Goal: Information Seeking & Learning: Compare options

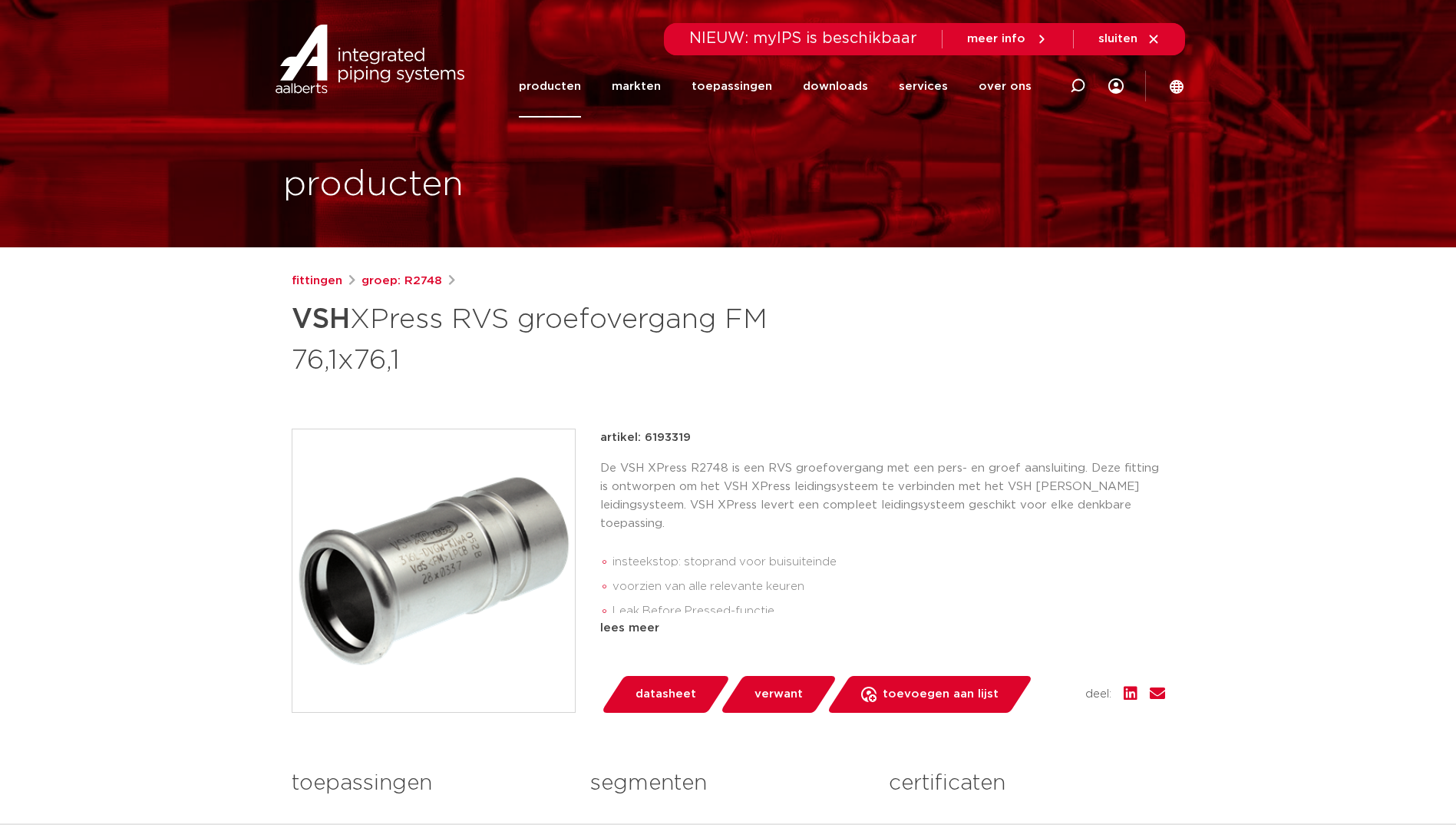
drag, startPoint x: 294, startPoint y: 319, endPoint x: 419, endPoint y: 359, distance: 131.2
click at [419, 359] on h1 "VSH XPress RVS groefovergang FM 76,1x76,1" at bounding box center [580, 338] width 576 height 83
copy h1 "VSH XPress RVS groefovergang FM 76,1x76,1"
click at [1078, 82] on icon at bounding box center [1077, 86] width 15 height 15
paste input "VSH XPress RVS groefovergang FM 76,1x76,1"
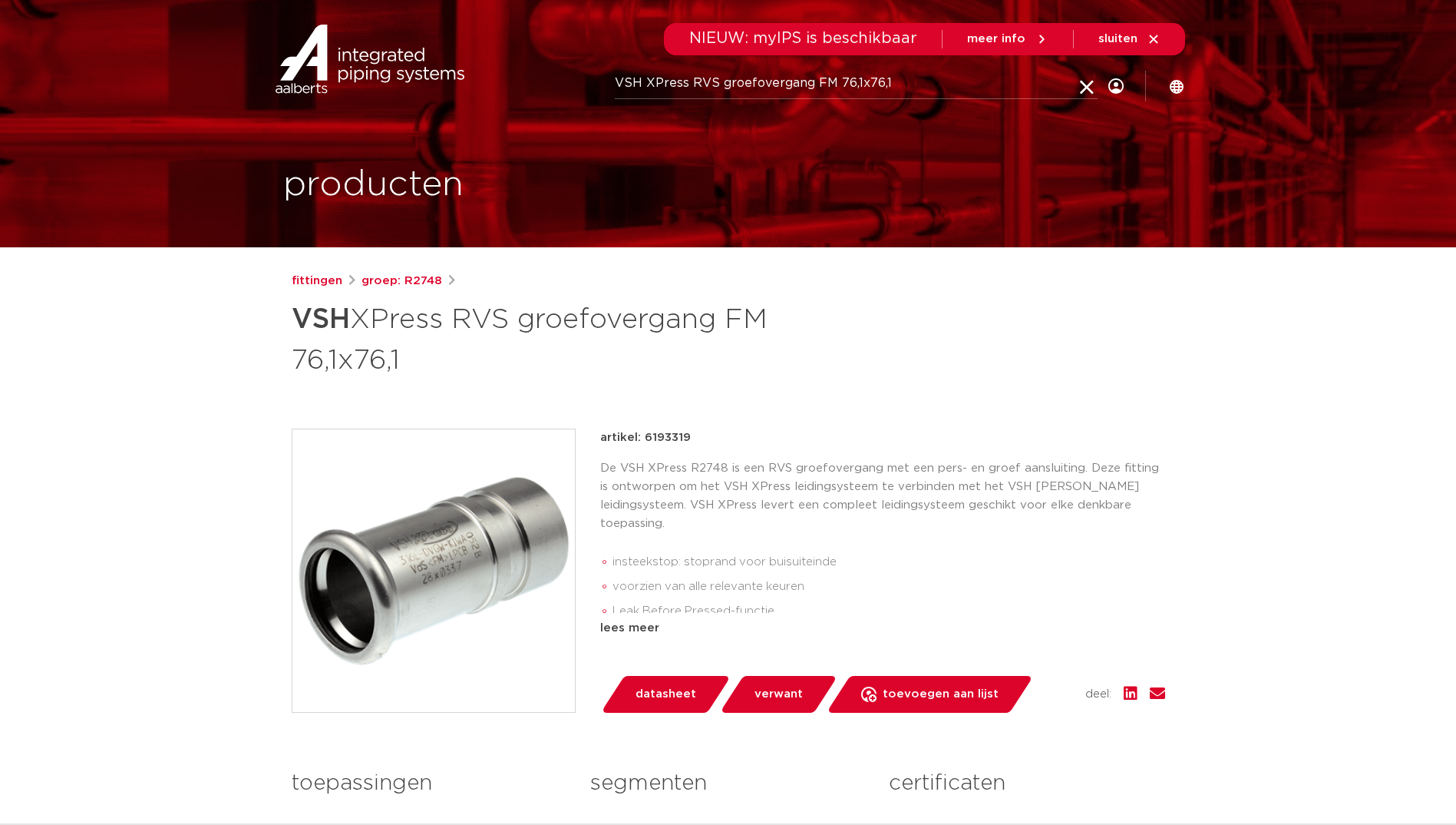
type input "VSH XPress RVS groefovergang FM 76,1x76,1"
click button "Zoeken" at bounding box center [0, 0] width 0 height 0
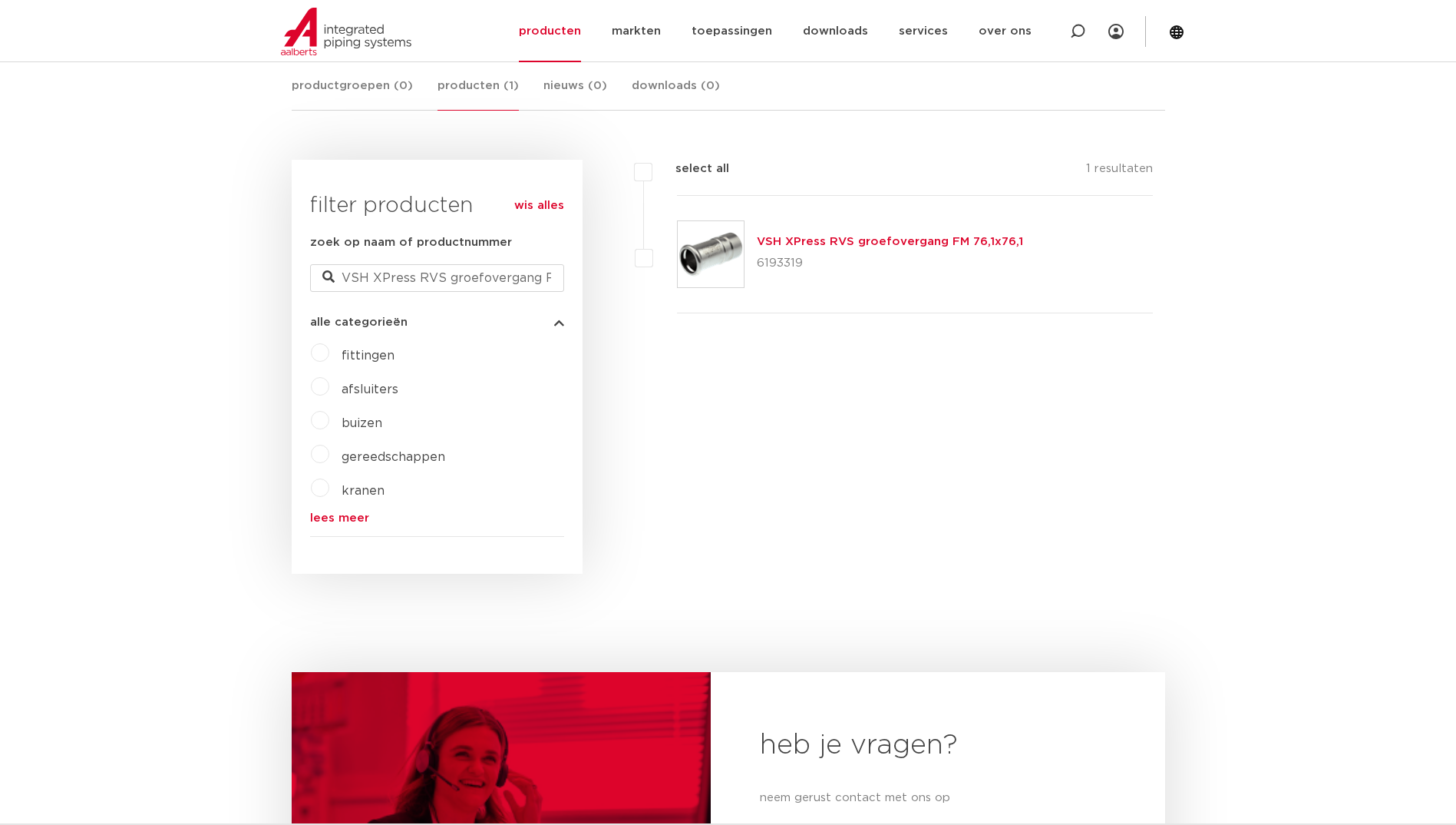
scroll to position [216, 0]
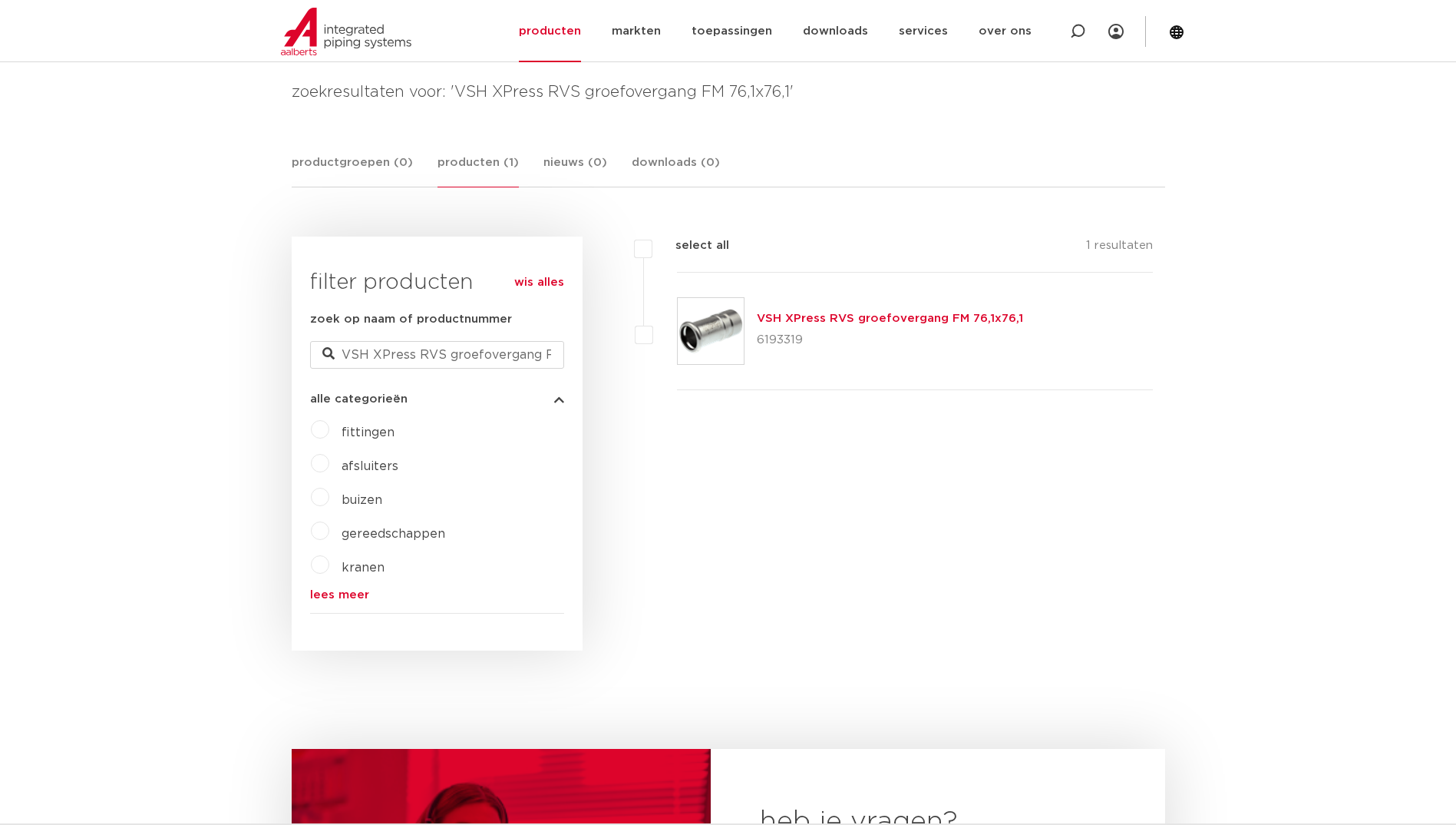
click at [335, 589] on link "lees meer" at bounding box center [436, 594] width 254 height 12
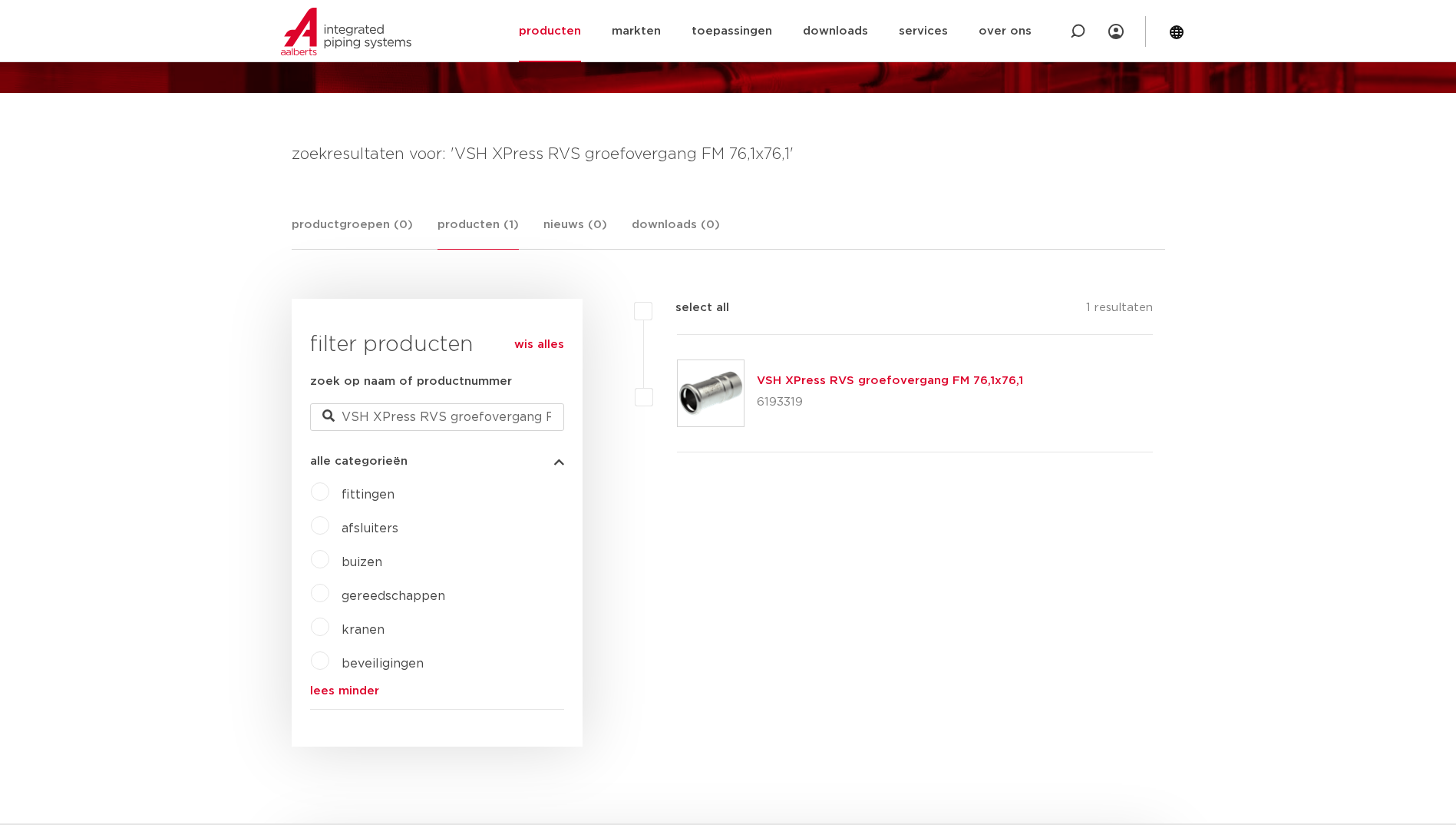
scroll to position [140, 0]
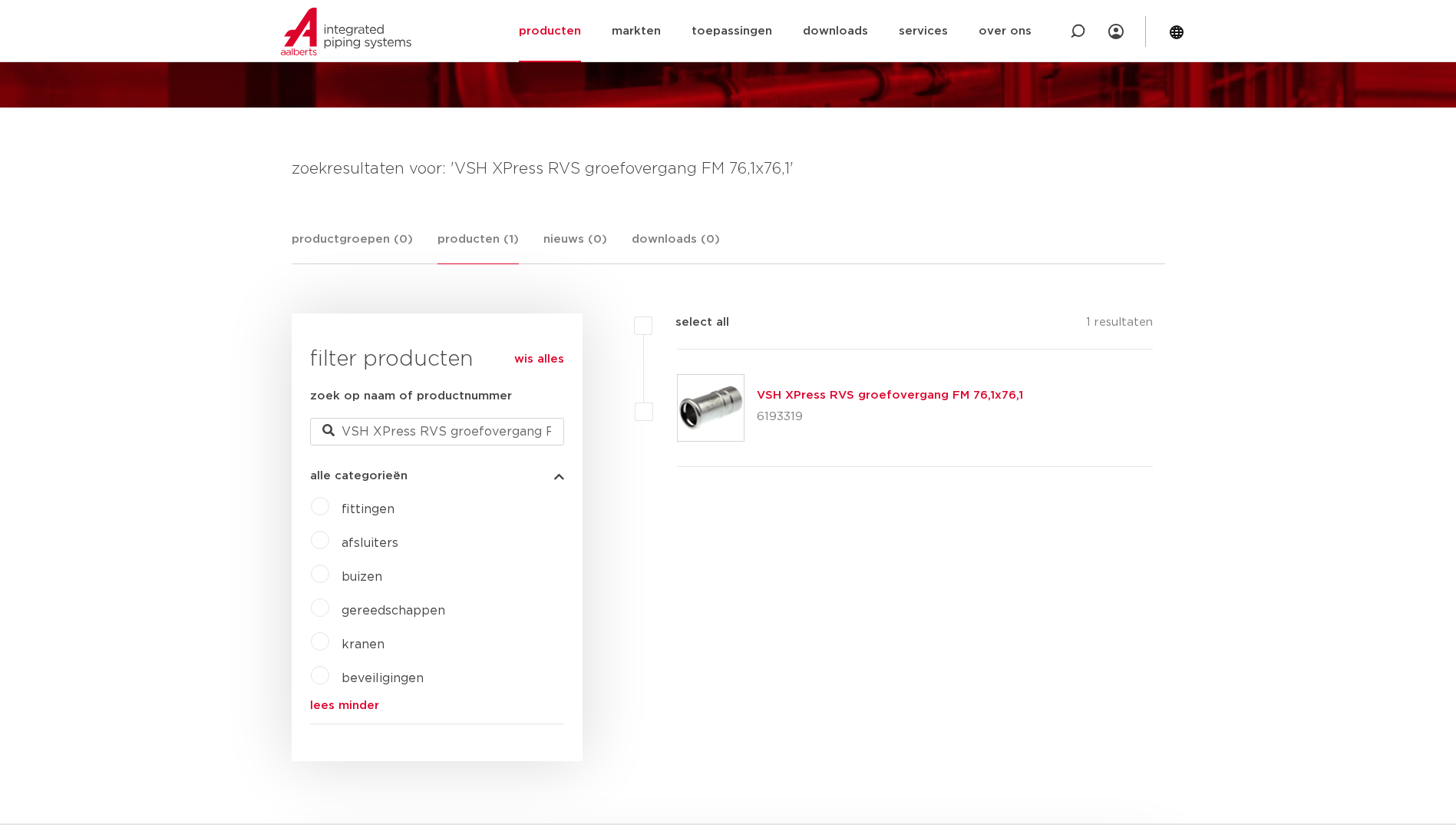
click at [482, 241] on link "producten (1)" at bounding box center [477, 248] width 81 height 34
click at [377, 236] on link "productgroepen (0)" at bounding box center [353, 248] width 121 height 34
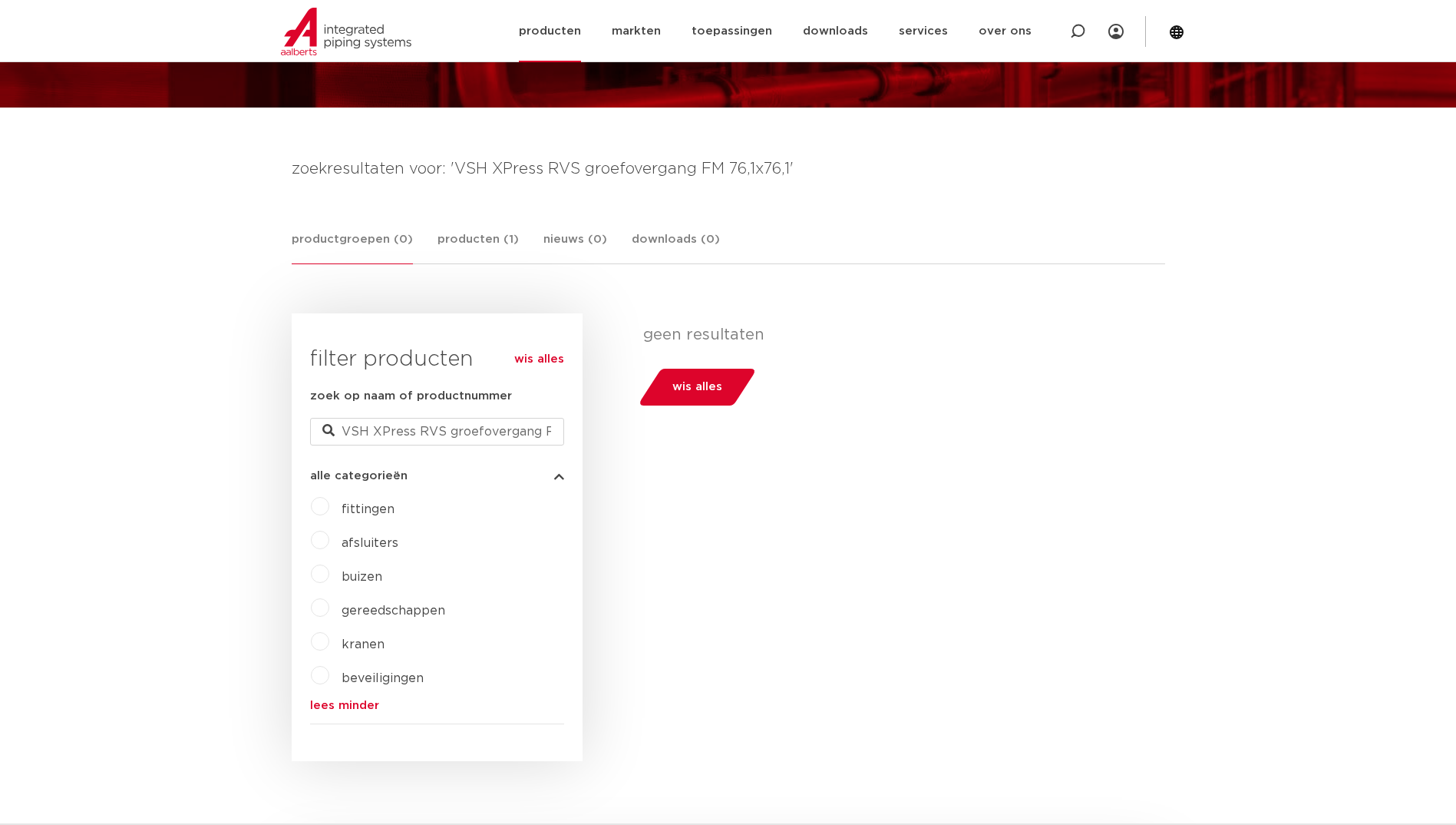
click at [561, 29] on link "producten" at bounding box center [550, 31] width 62 height 62
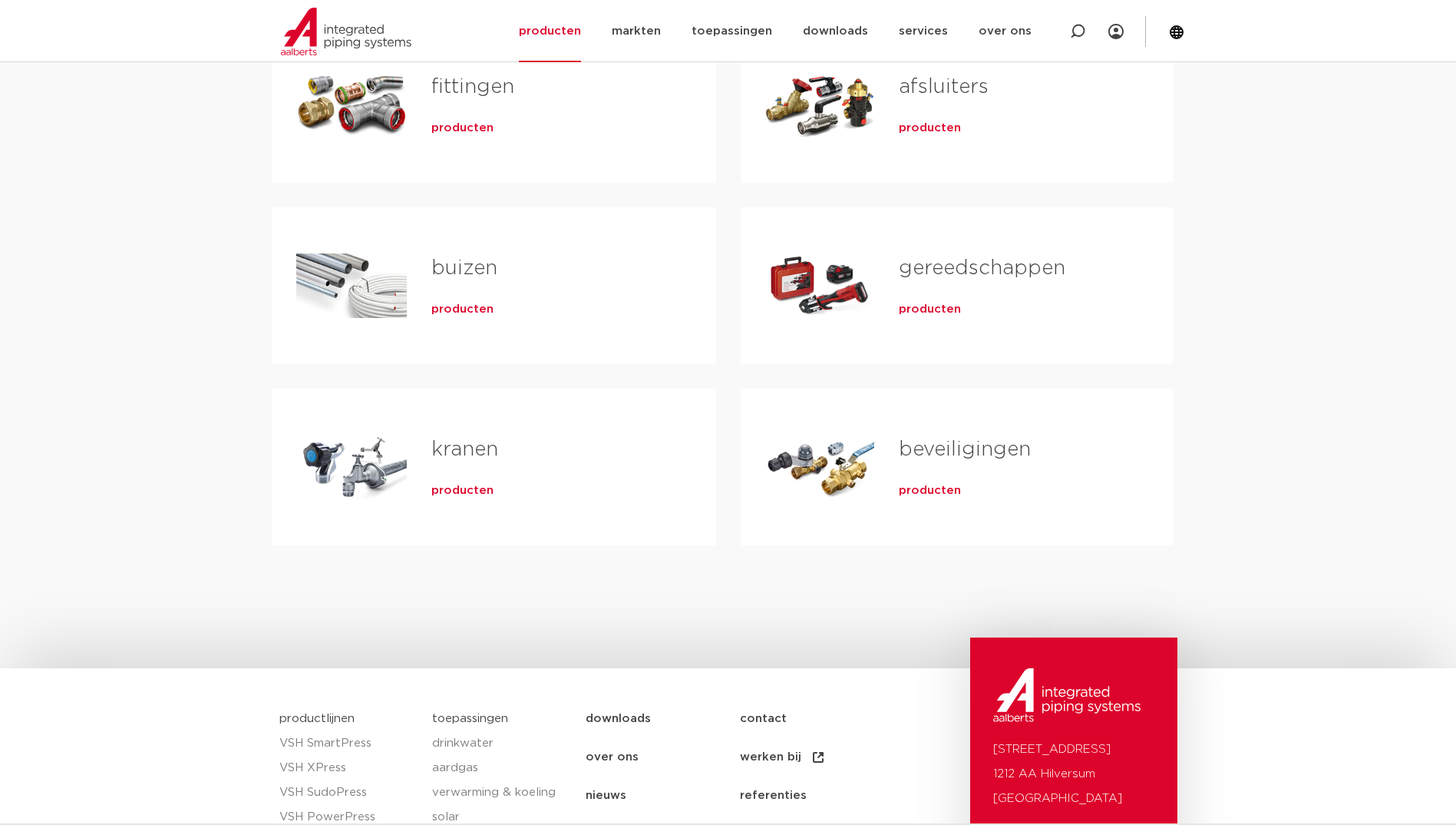
scroll to position [384, 0]
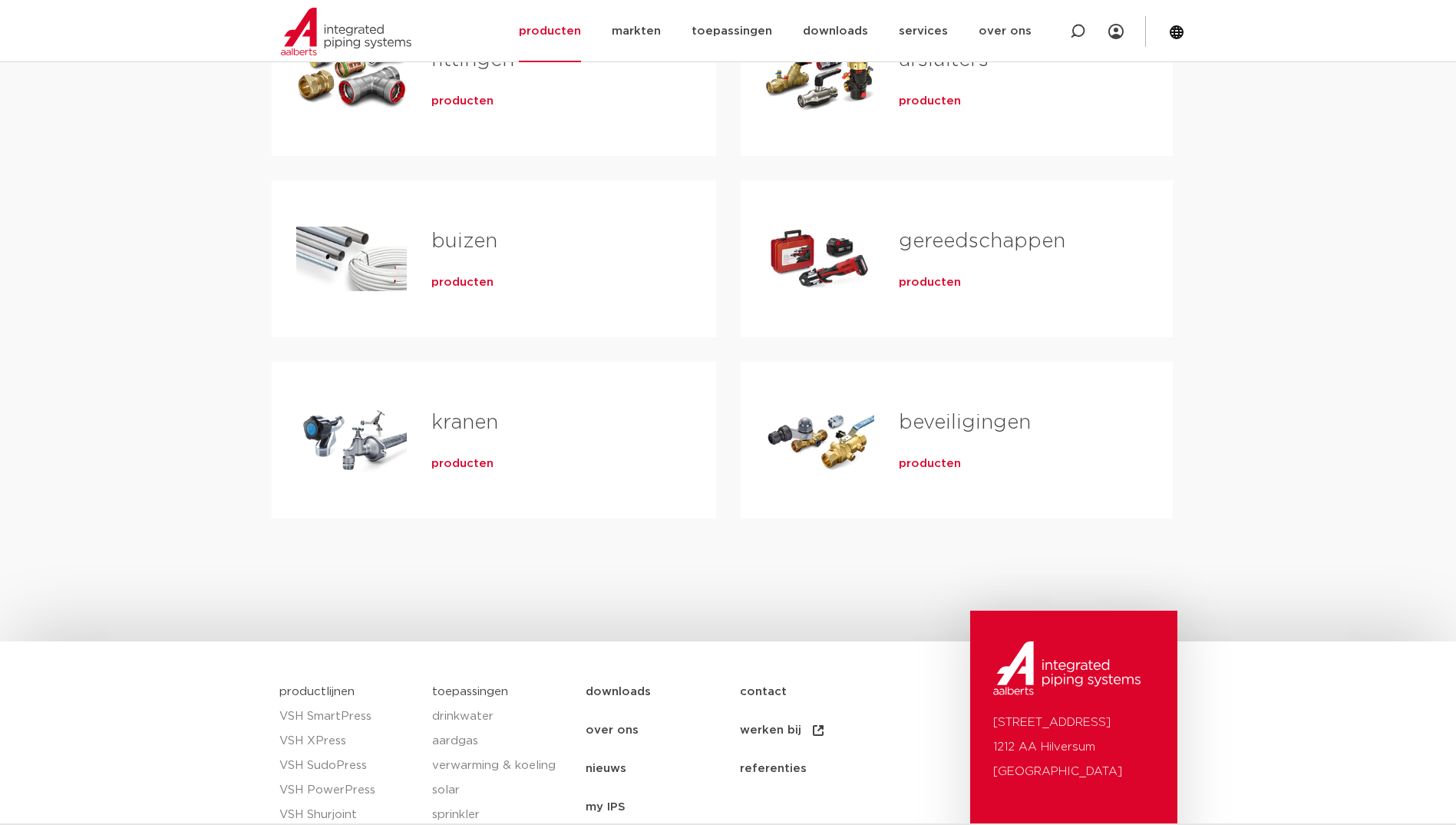
click at [464, 101] on span "producten" at bounding box center [462, 101] width 62 height 15
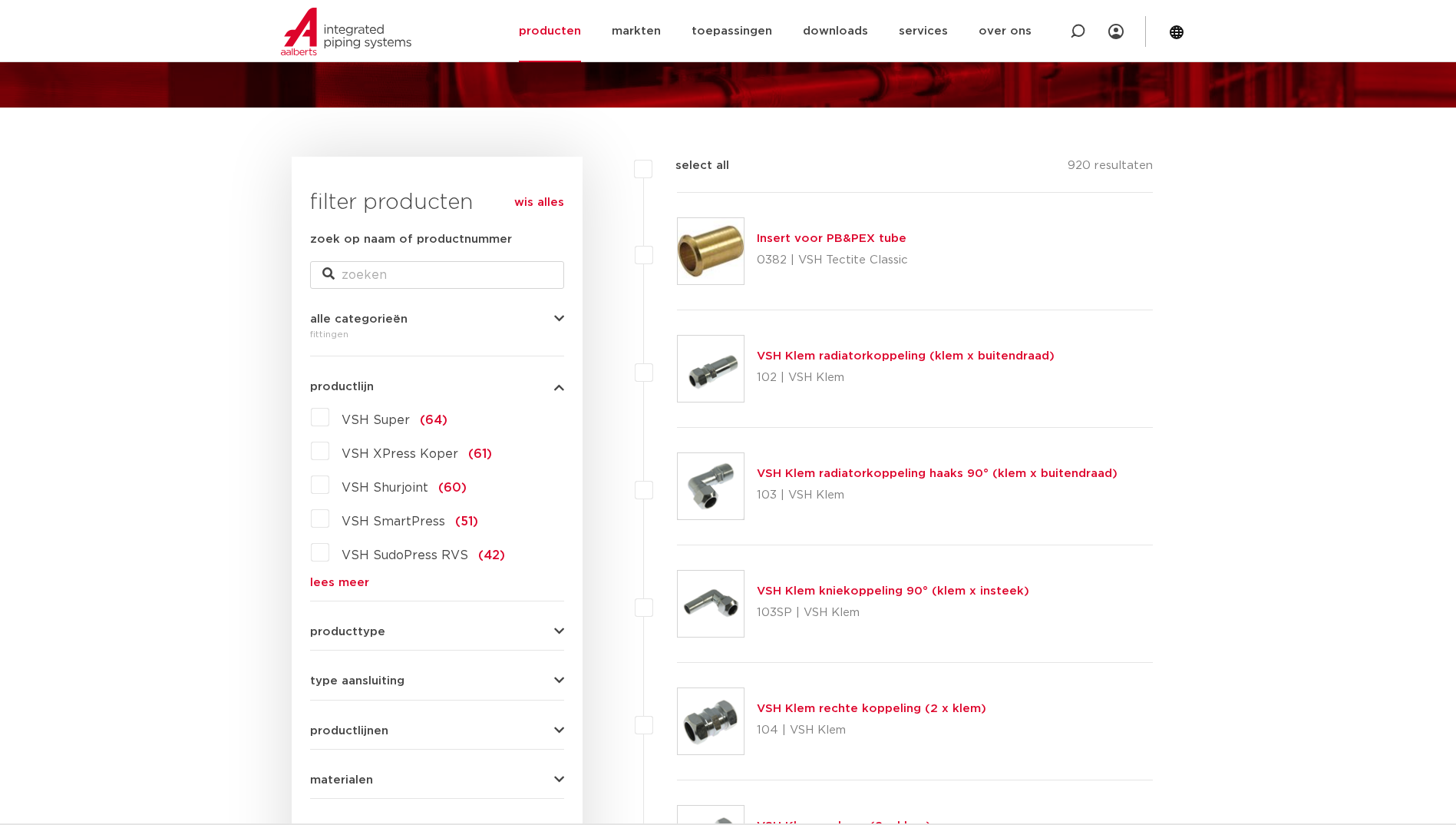
click at [342, 584] on link "lees meer" at bounding box center [436, 582] width 254 height 12
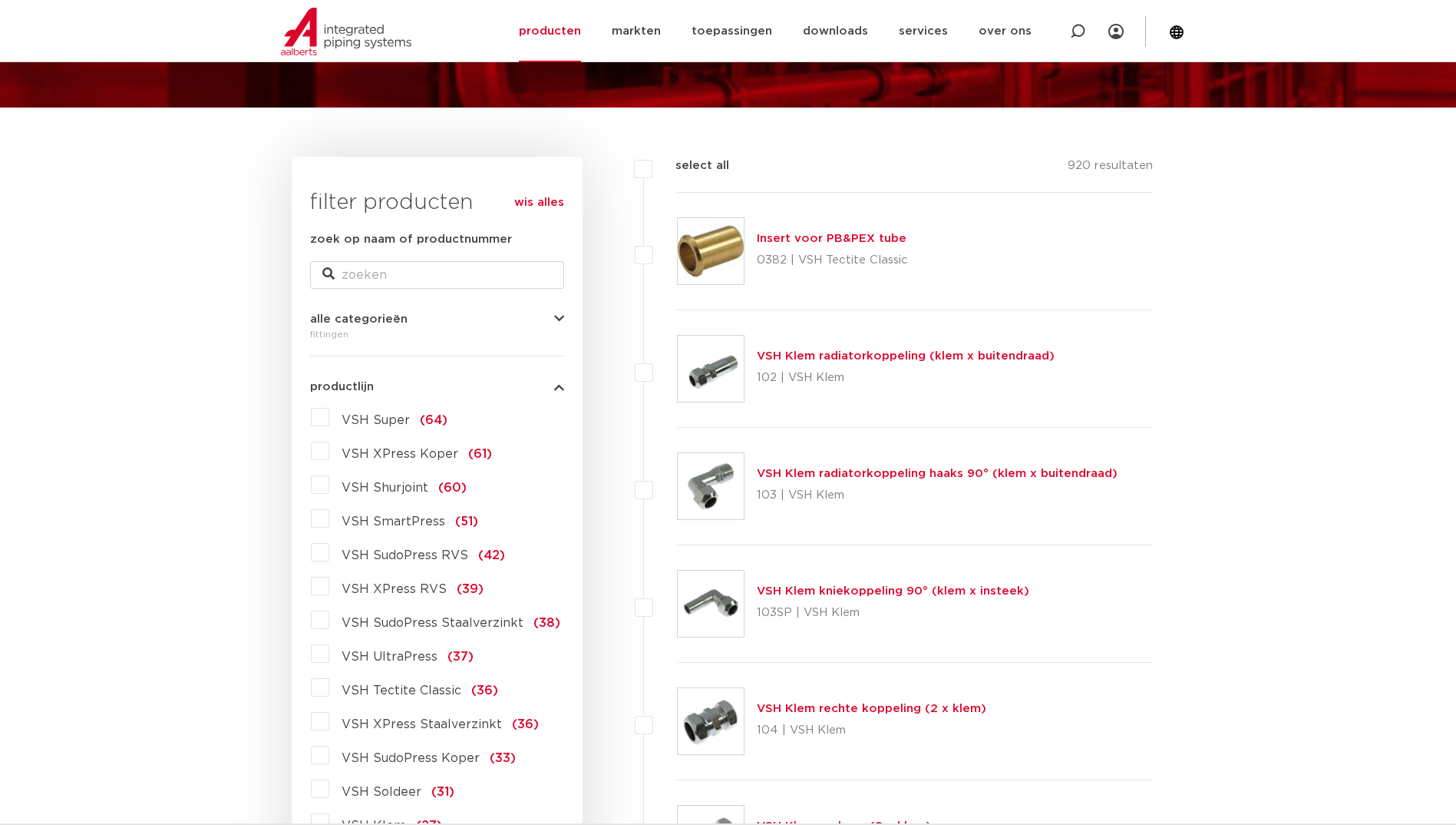
click at [329, 587] on label "VSH XPress RVS (39)" at bounding box center [406, 586] width 154 height 25
click at [0, 0] on input "VSH XPress RVS (39)" at bounding box center [0, 0] width 0 height 0
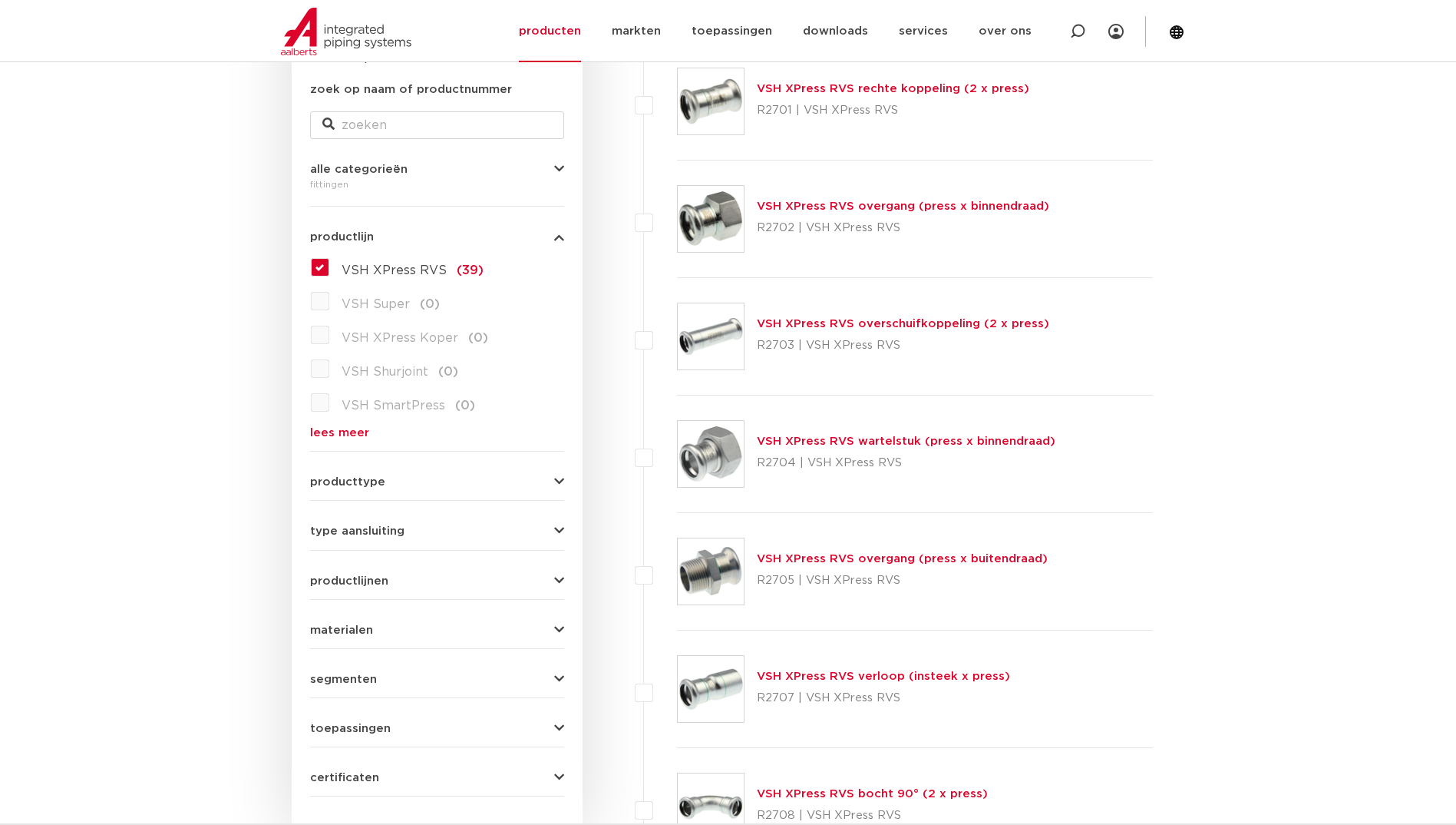
scroll to position [447, 0]
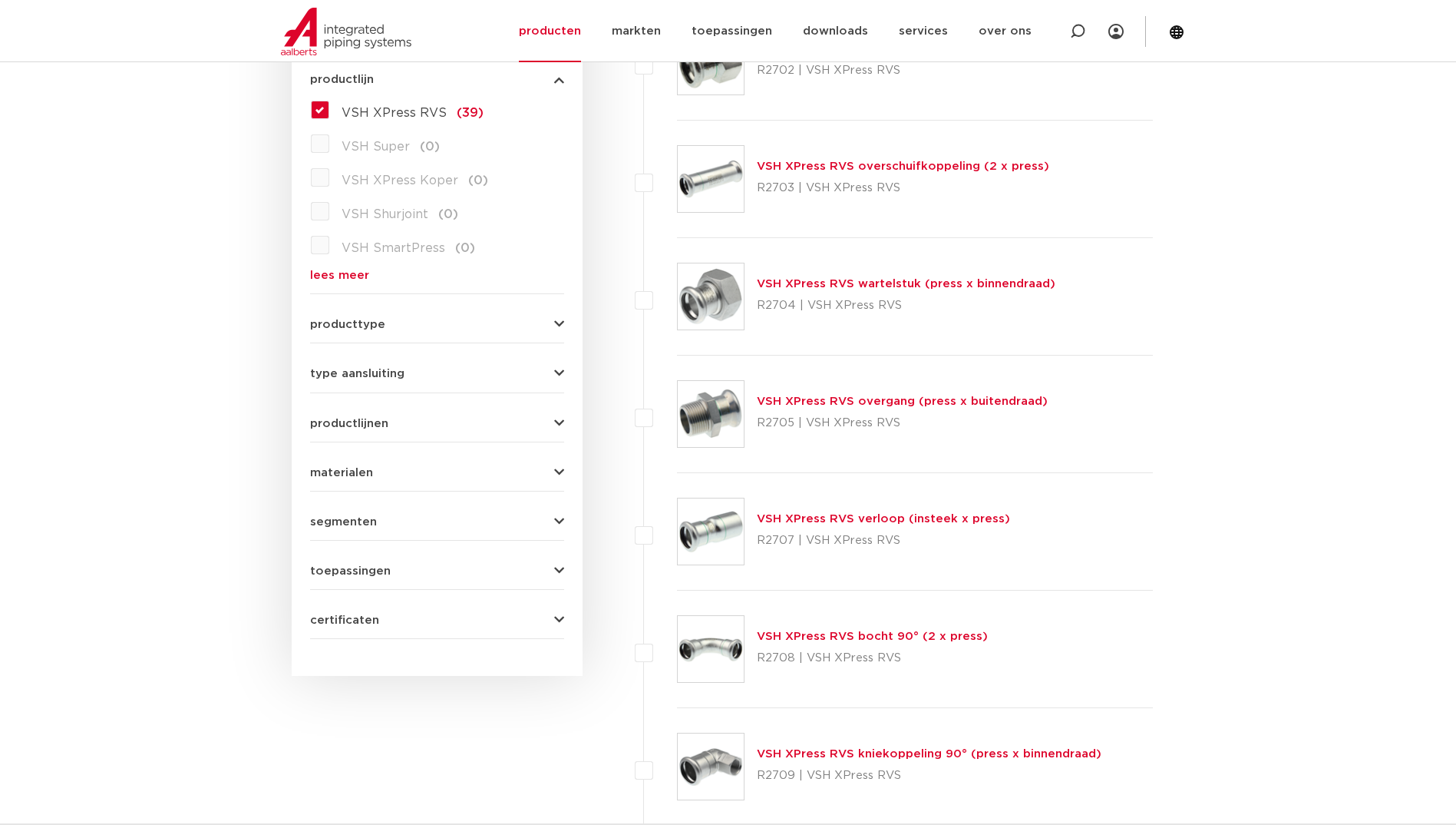
click at [393, 323] on button "producttype" at bounding box center [436, 324] width 254 height 12
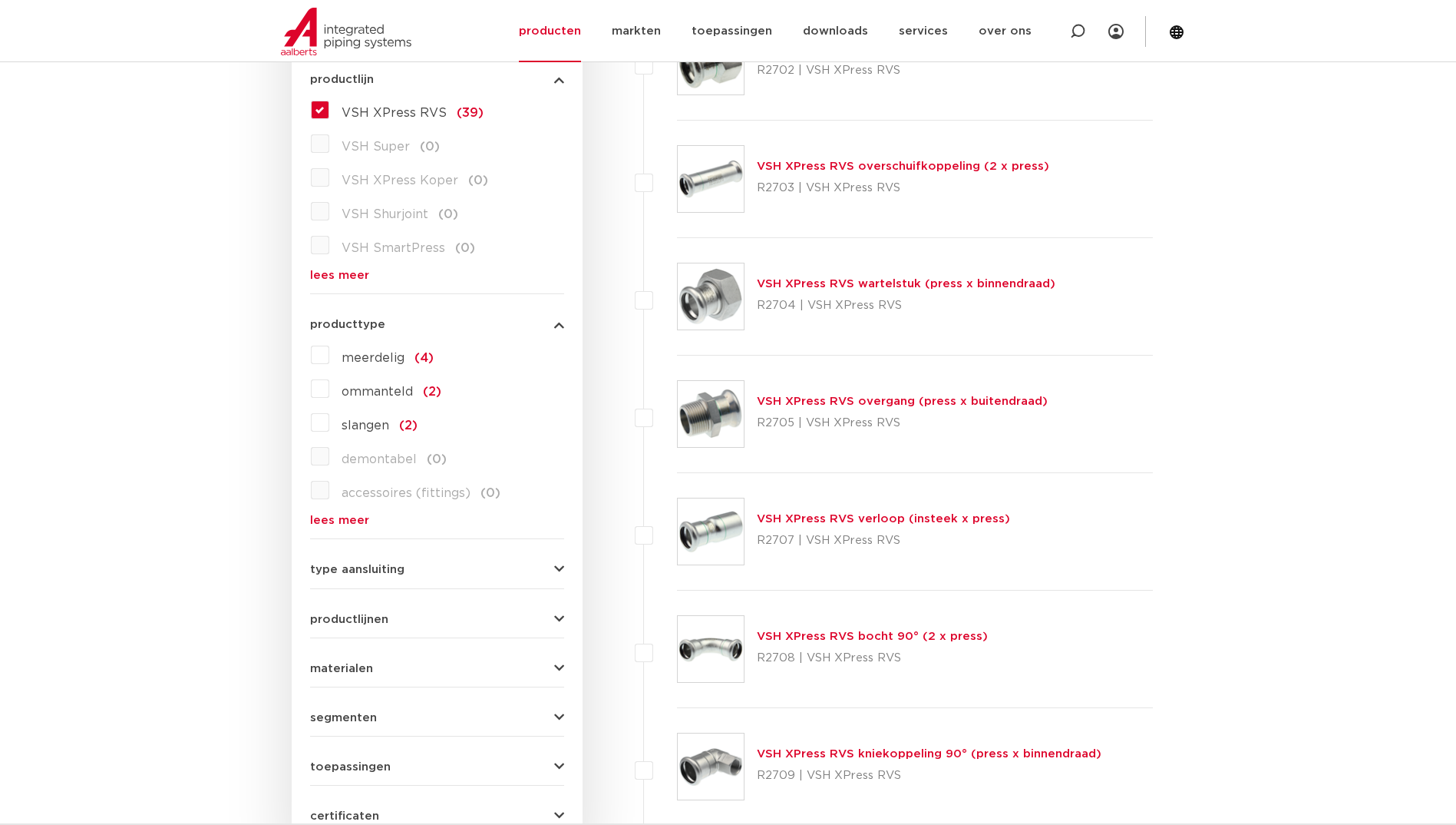
click at [393, 323] on button "producttype" at bounding box center [436, 324] width 254 height 12
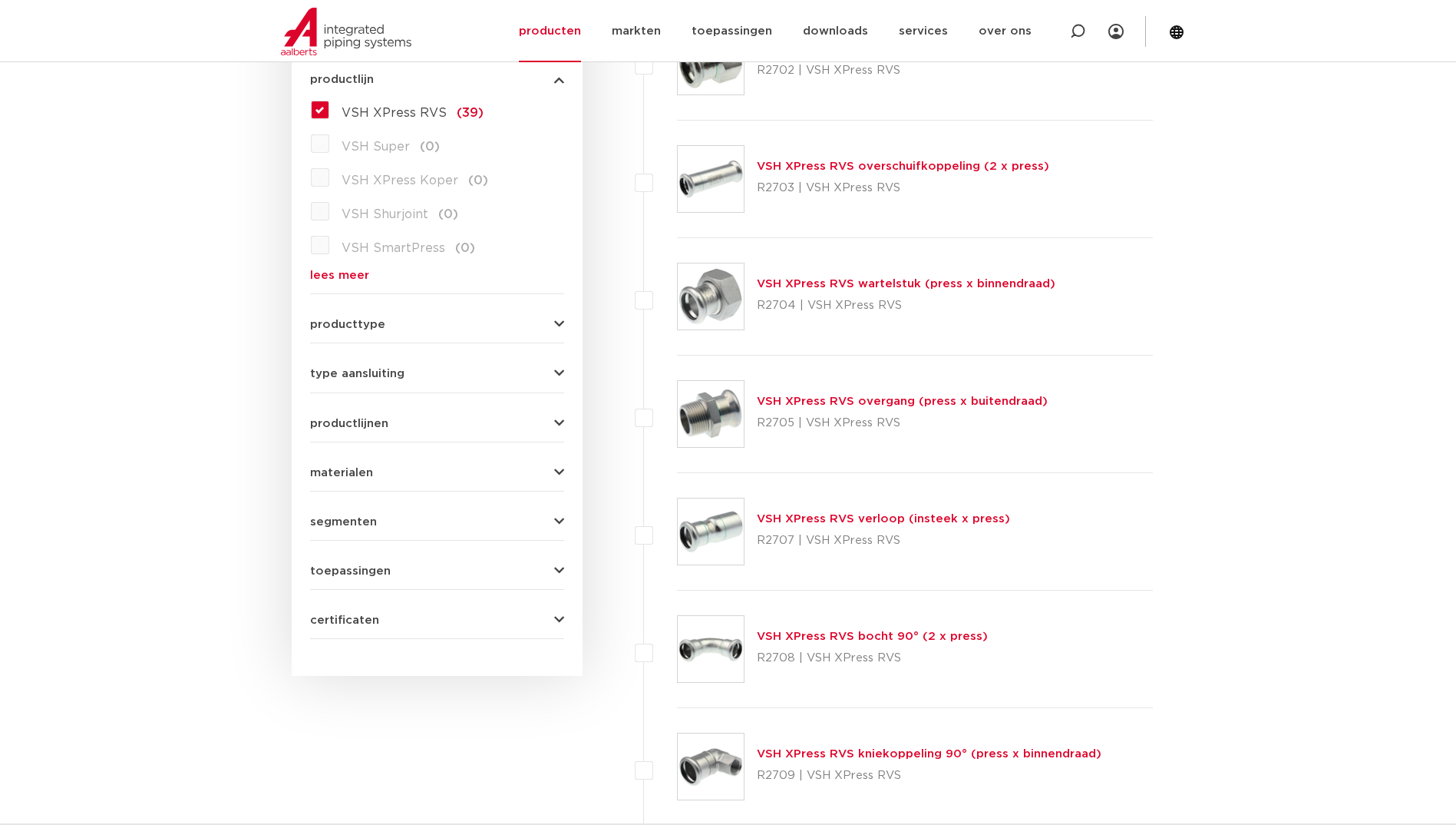
click at [388, 368] on span "type aansluiting" at bounding box center [357, 373] width 94 height 12
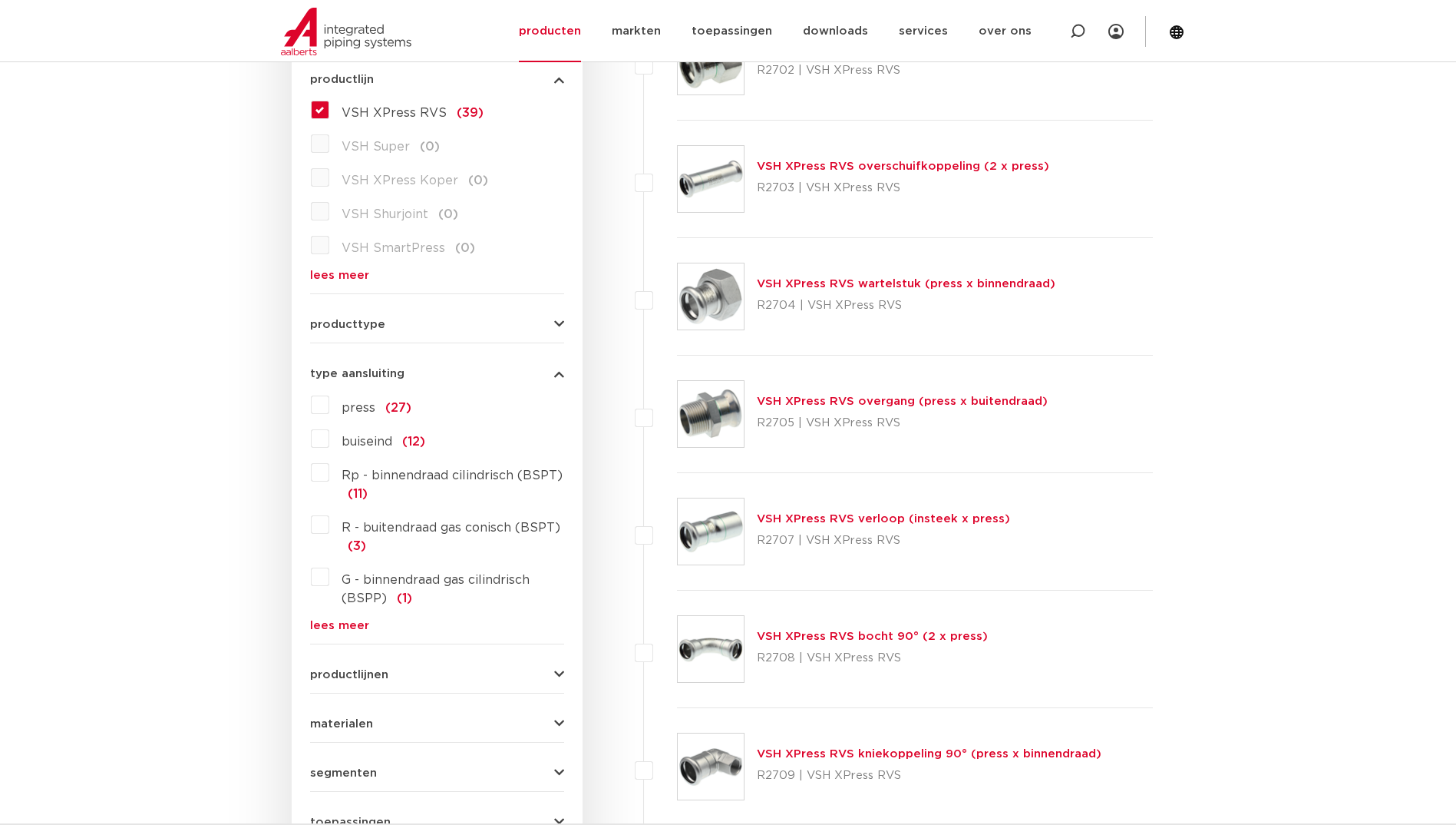
click at [387, 365] on div "type aansluiting press (27) buiseind (12) Rp - binnendraad cilindrisch (BSPT) (…" at bounding box center [436, 493] width 254 height 275
click at [344, 673] on span "productlijnen" at bounding box center [349, 674] width 78 height 12
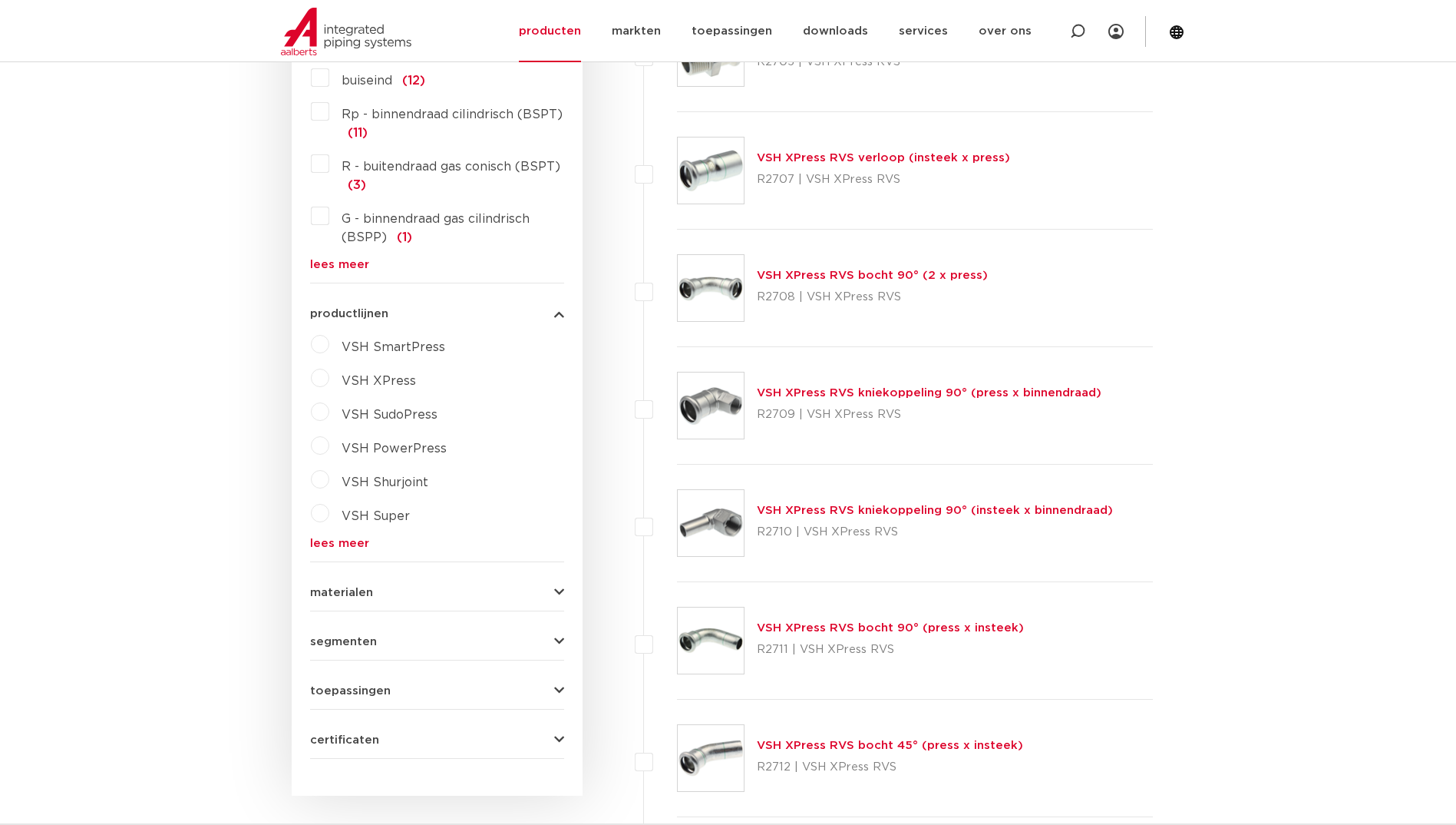
scroll to position [831, 0]
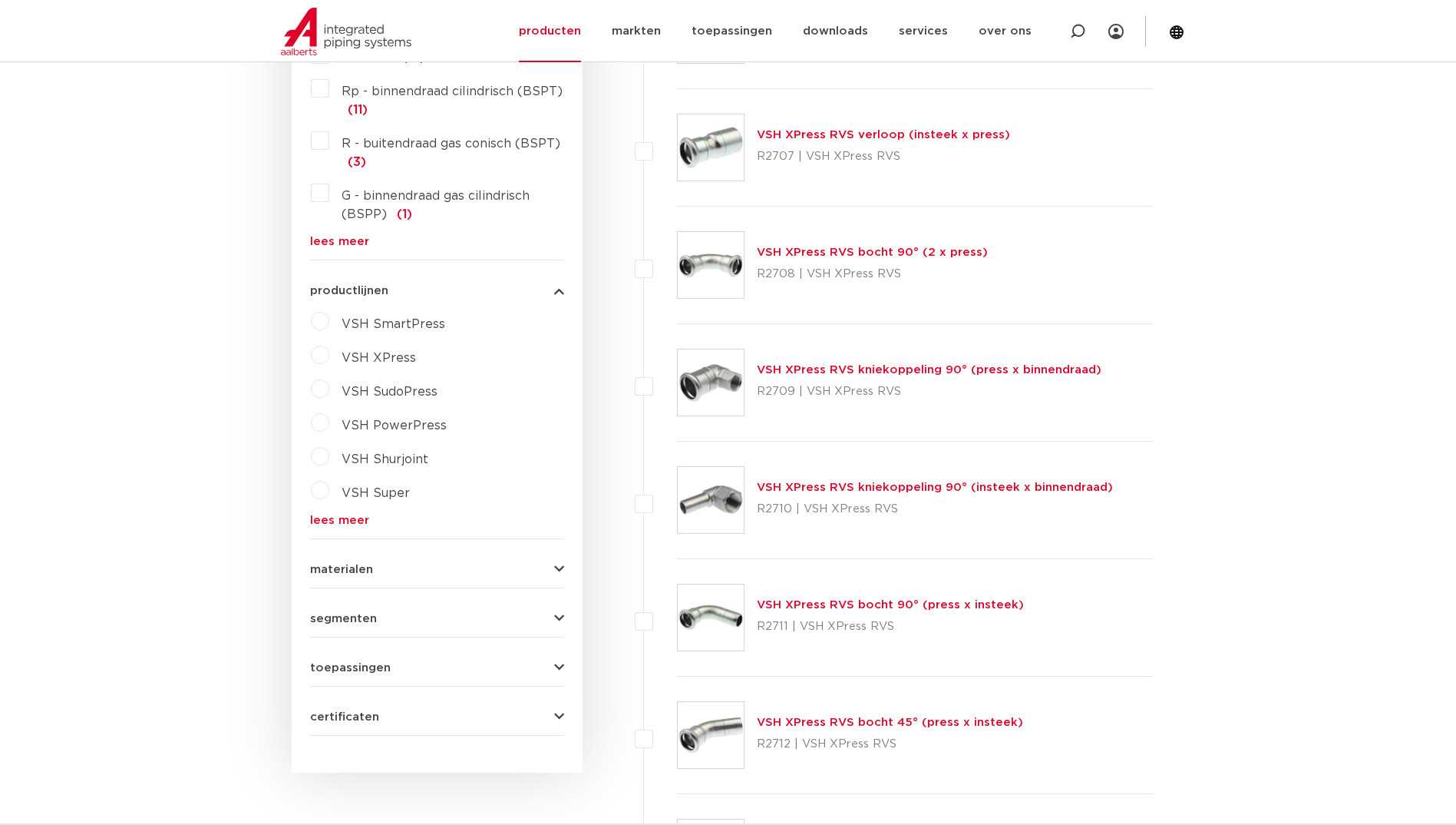
click at [345, 569] on span "materialen" at bounding box center [341, 569] width 63 height 12
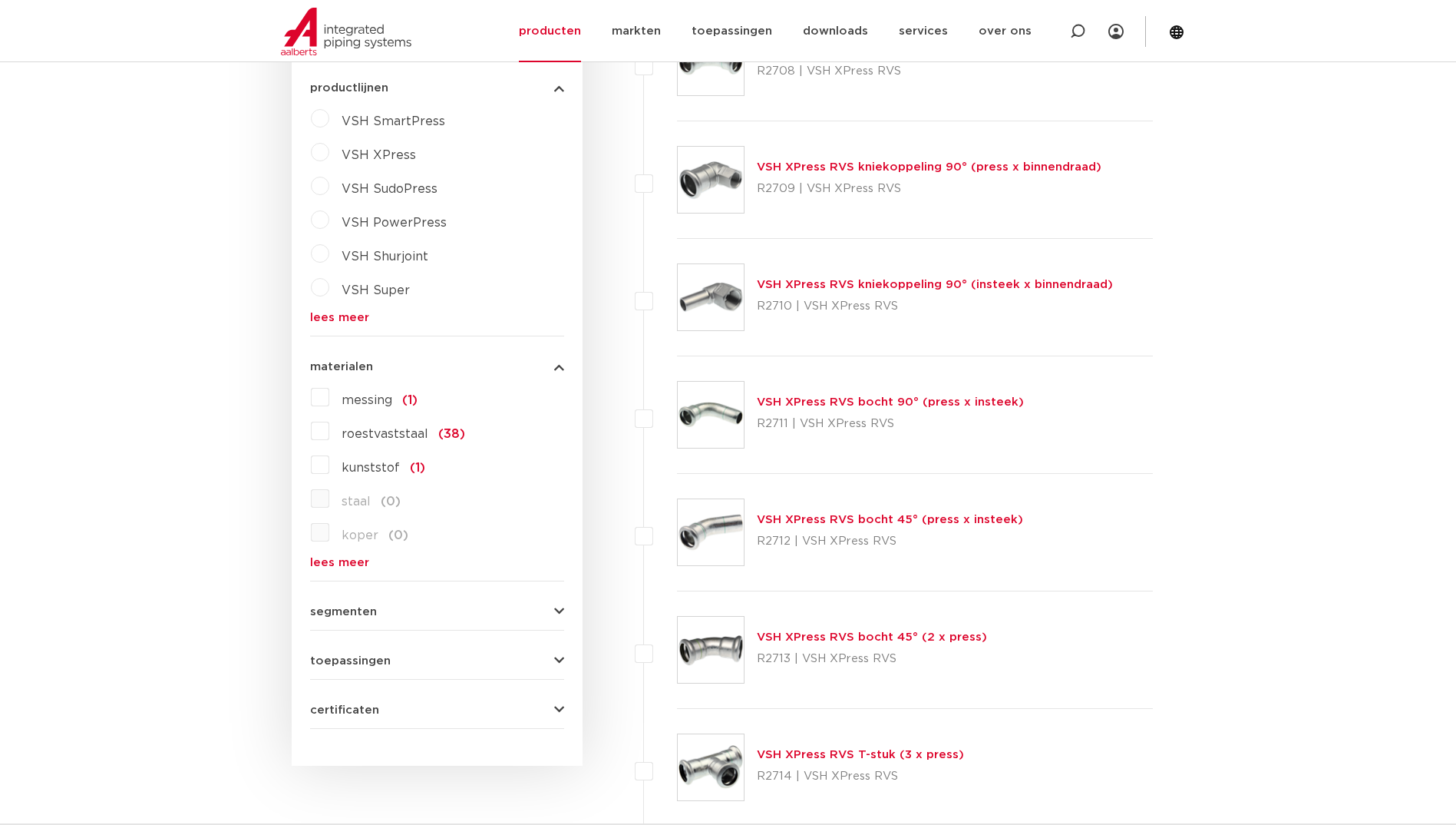
scroll to position [1061, 0]
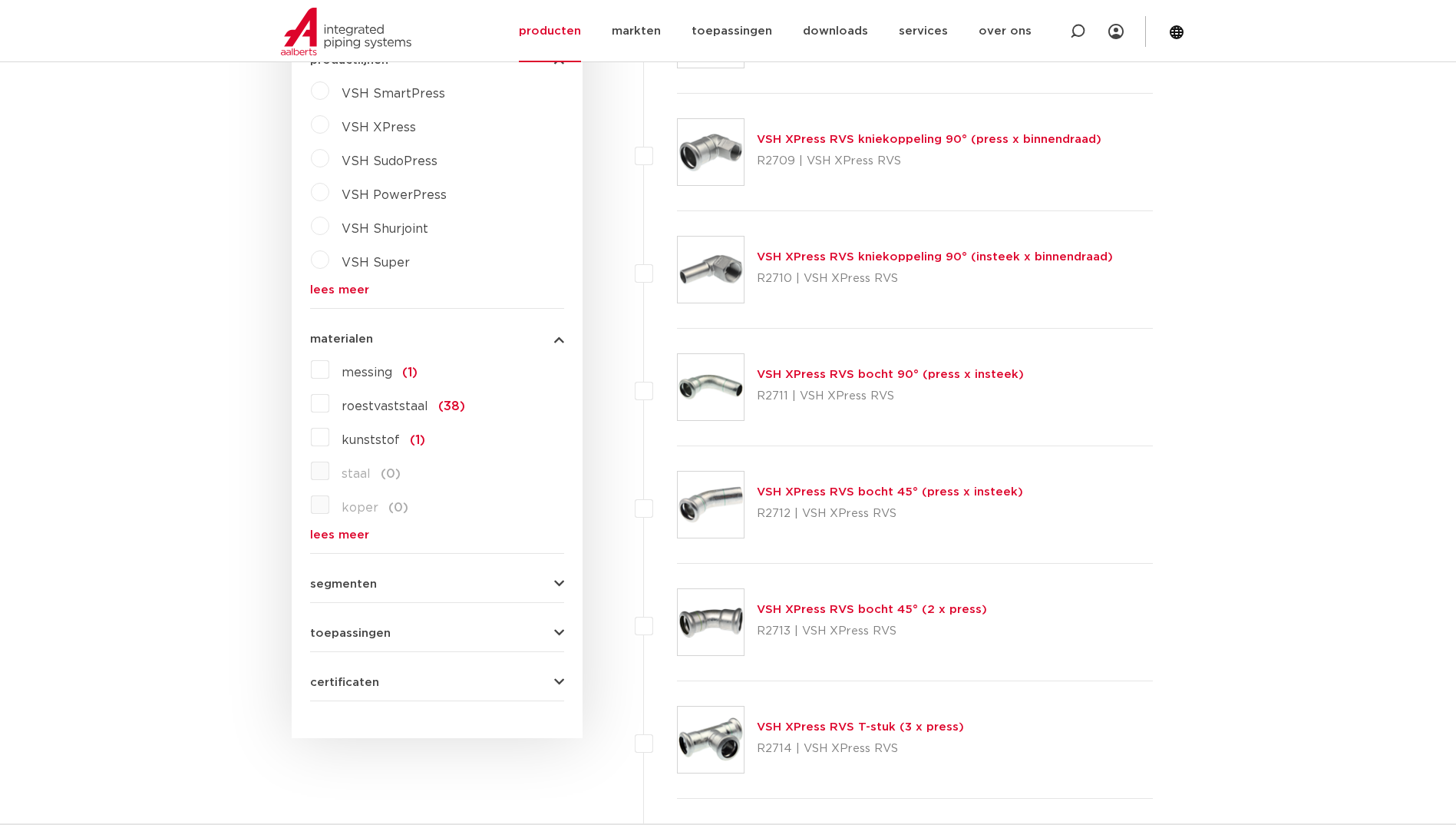
click at [336, 583] on span "segmenten" at bounding box center [343, 584] width 67 height 12
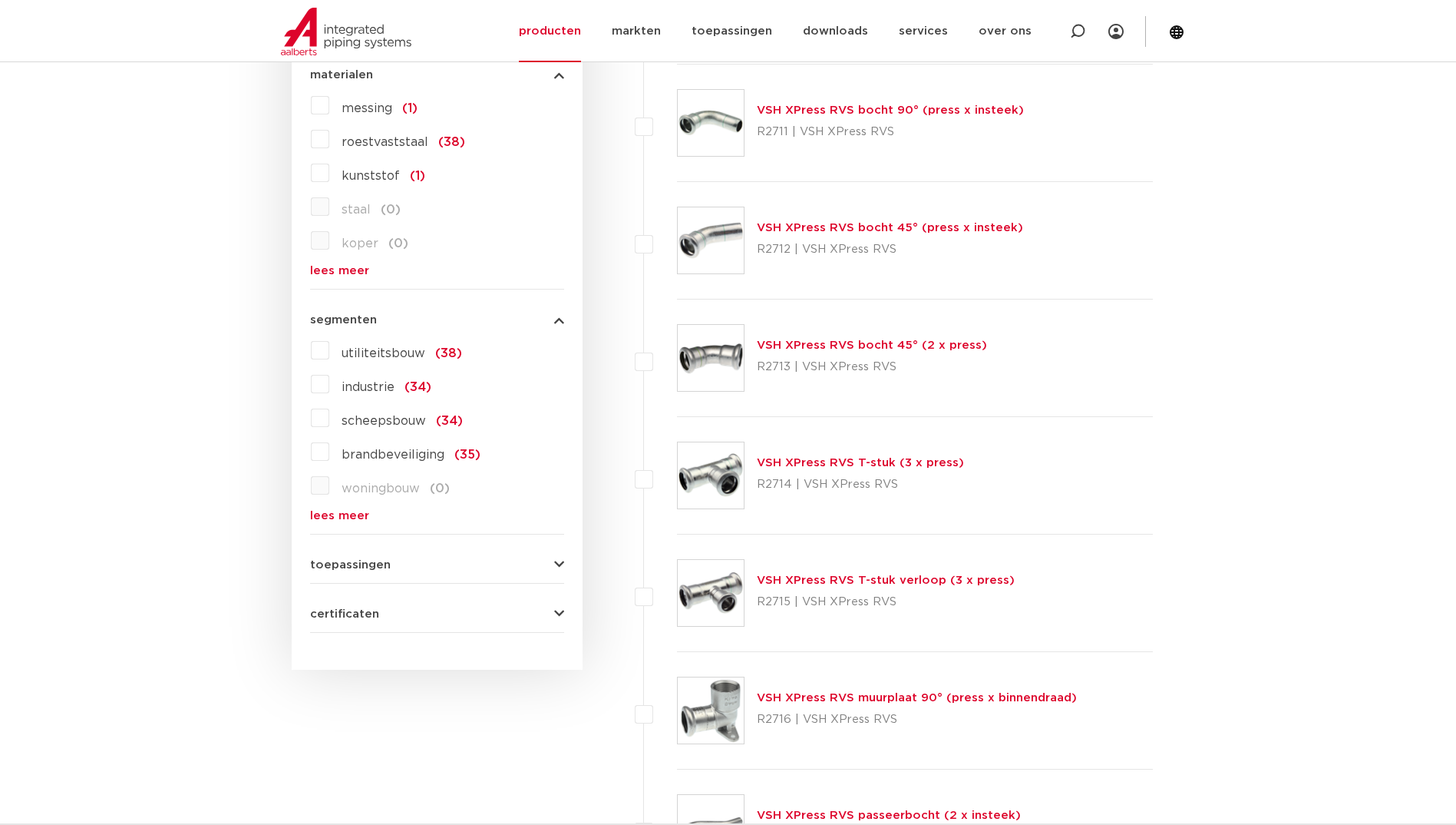
scroll to position [1368, 0]
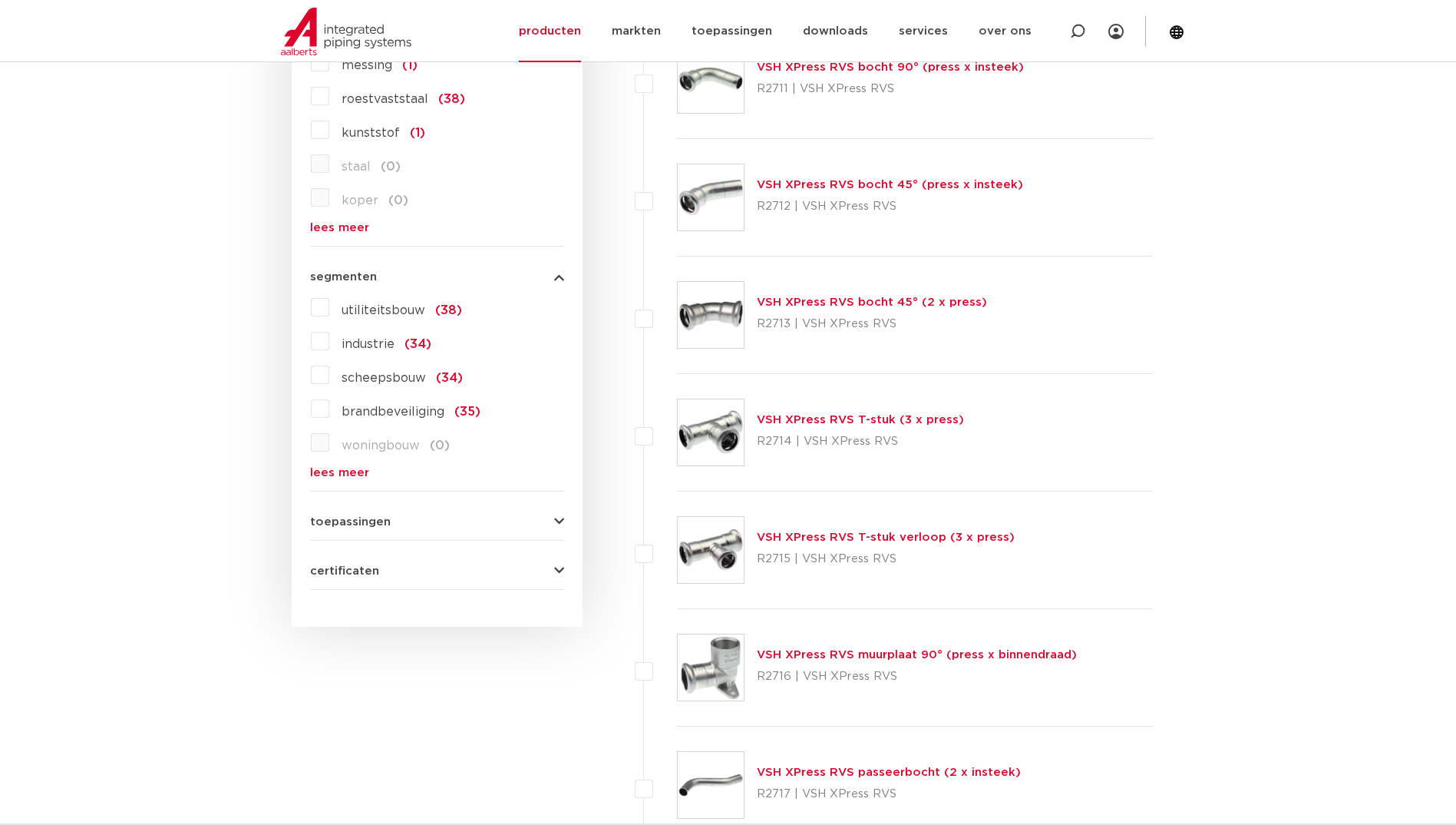
click at [347, 519] on span "toepassingen" at bounding box center [350, 521] width 80 height 12
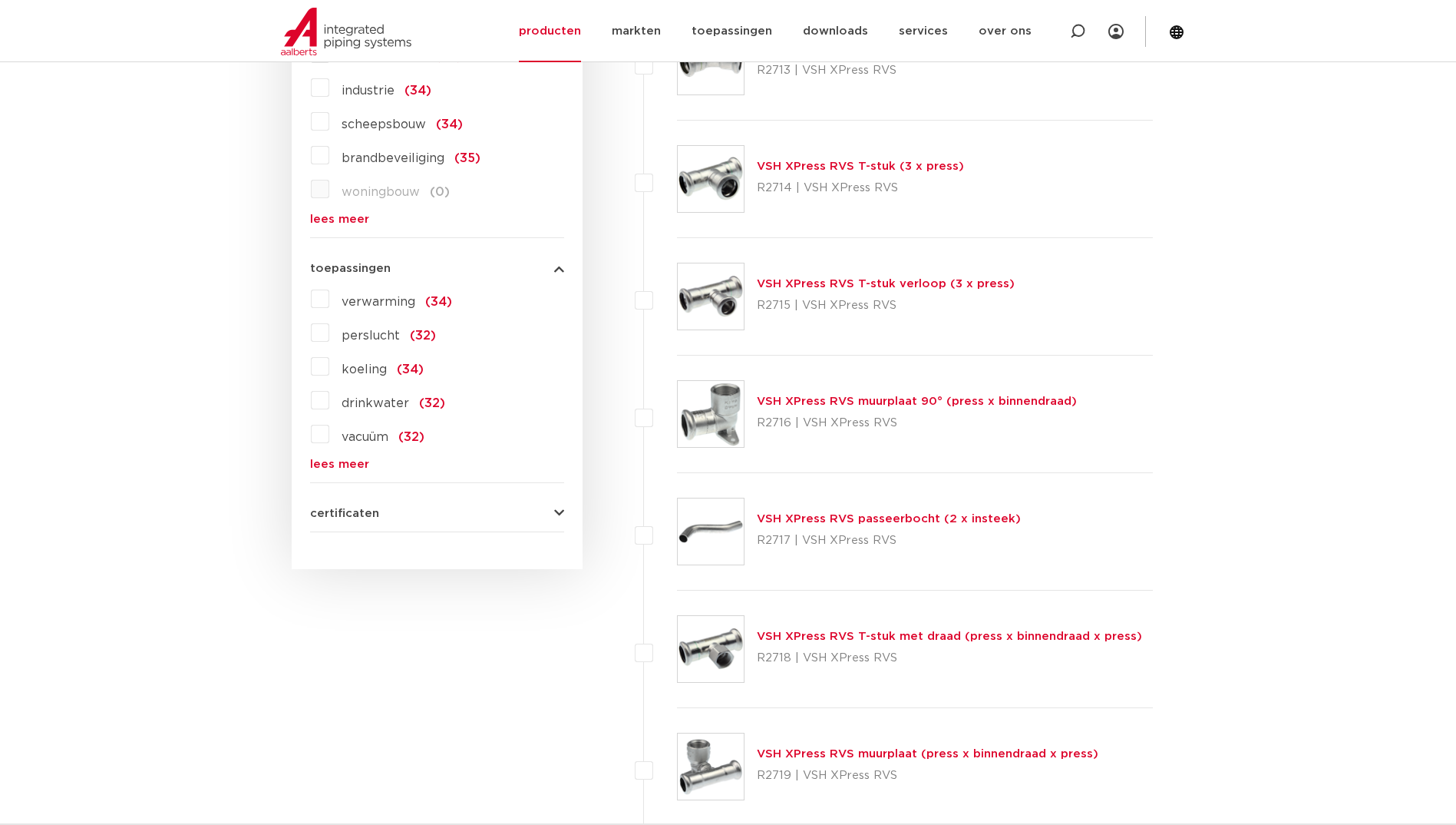
scroll to position [1676, 0]
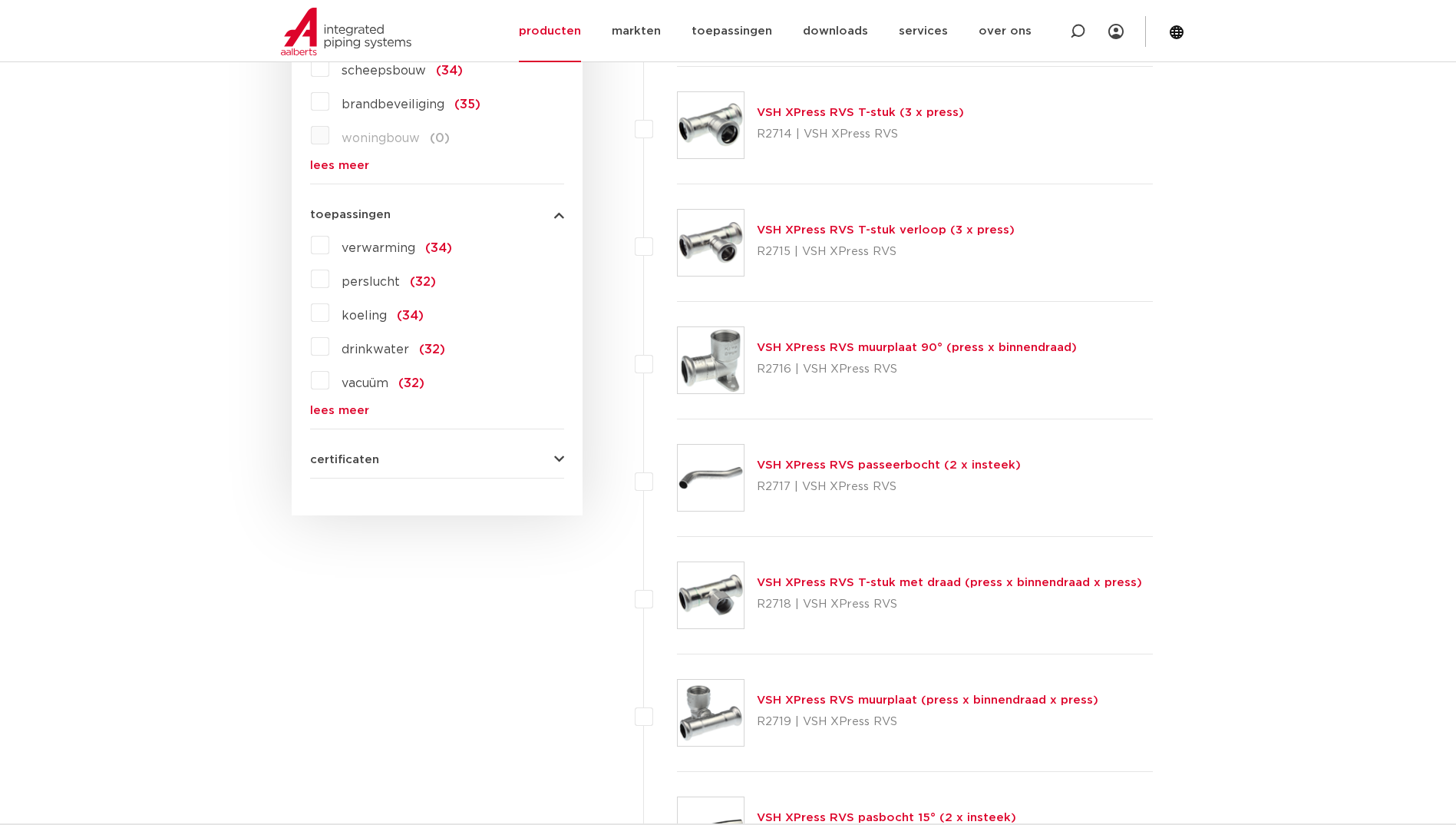
click at [342, 456] on span "certificaten" at bounding box center [345, 459] width 69 height 12
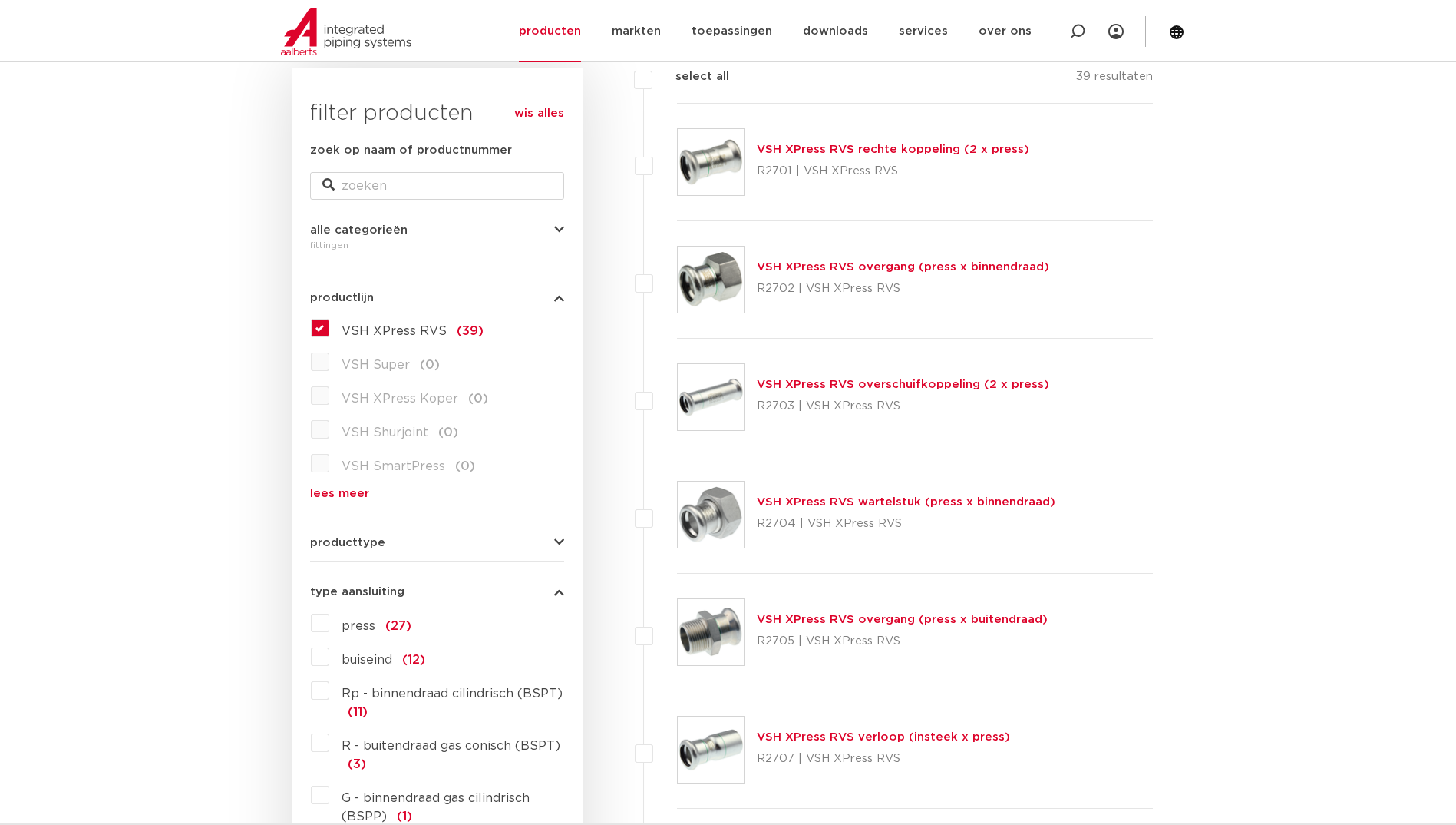
scroll to position [216, 0]
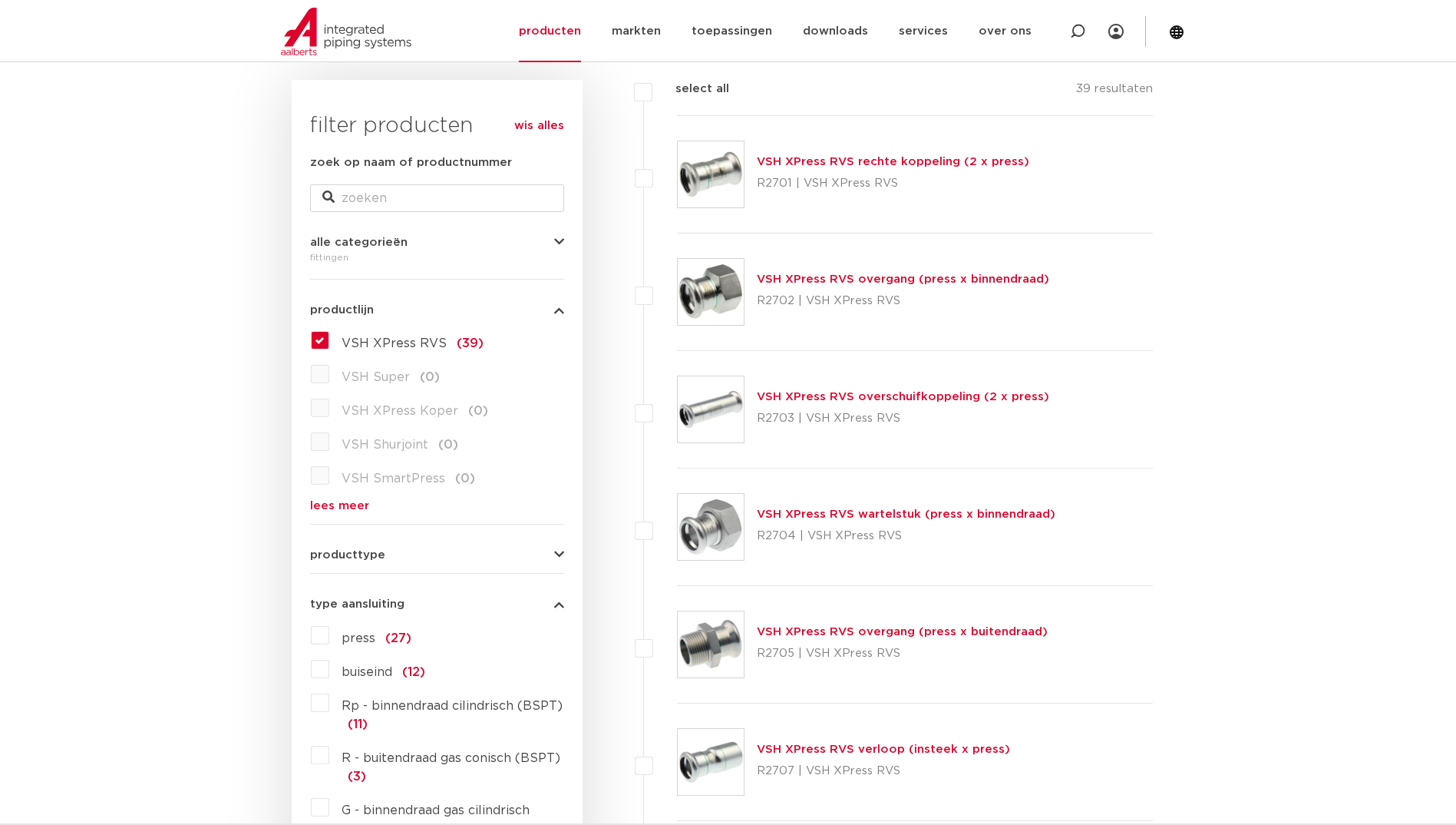
click at [356, 502] on link "lees meer" at bounding box center [436, 505] width 254 height 12
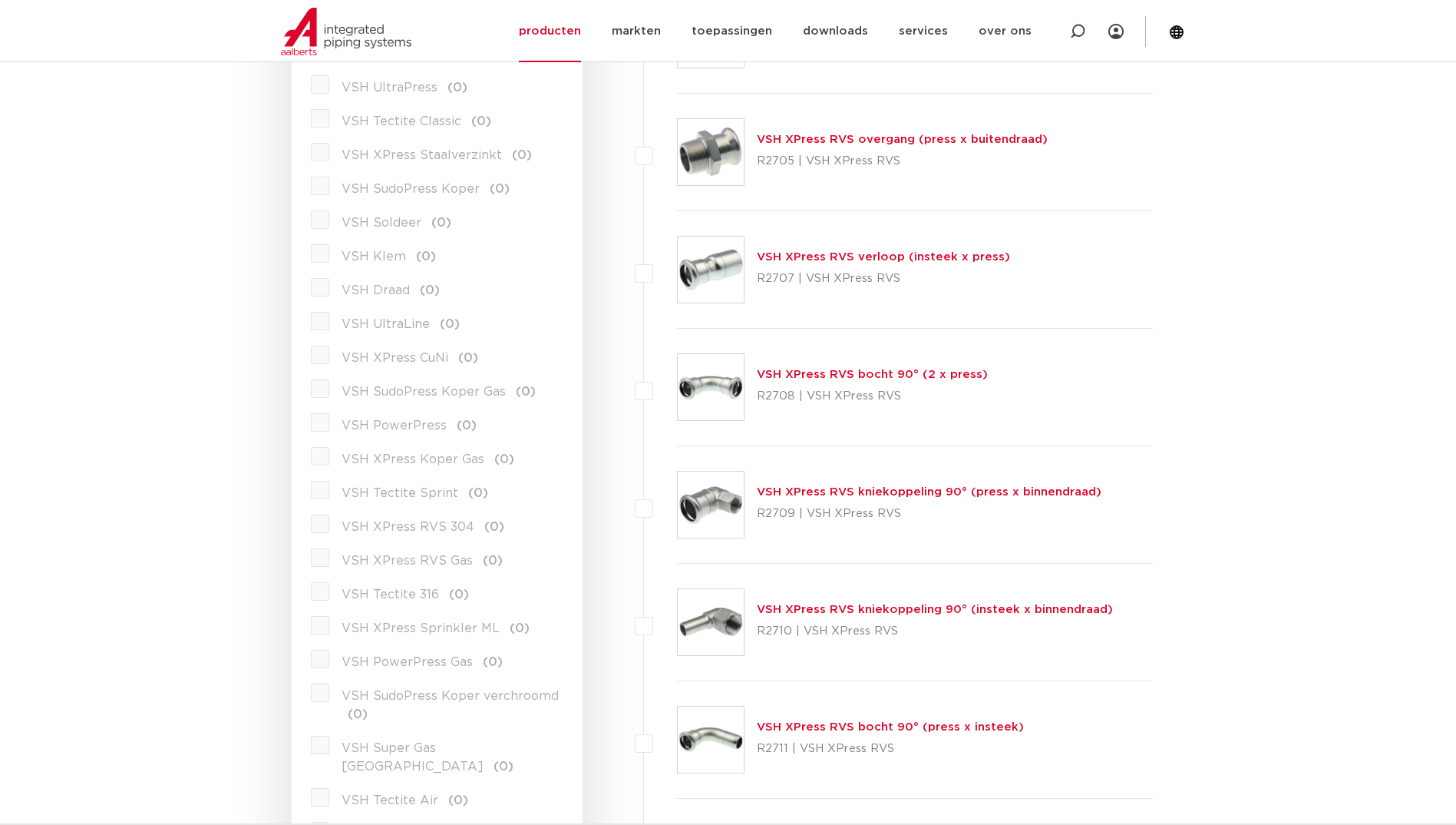
scroll to position [754, 0]
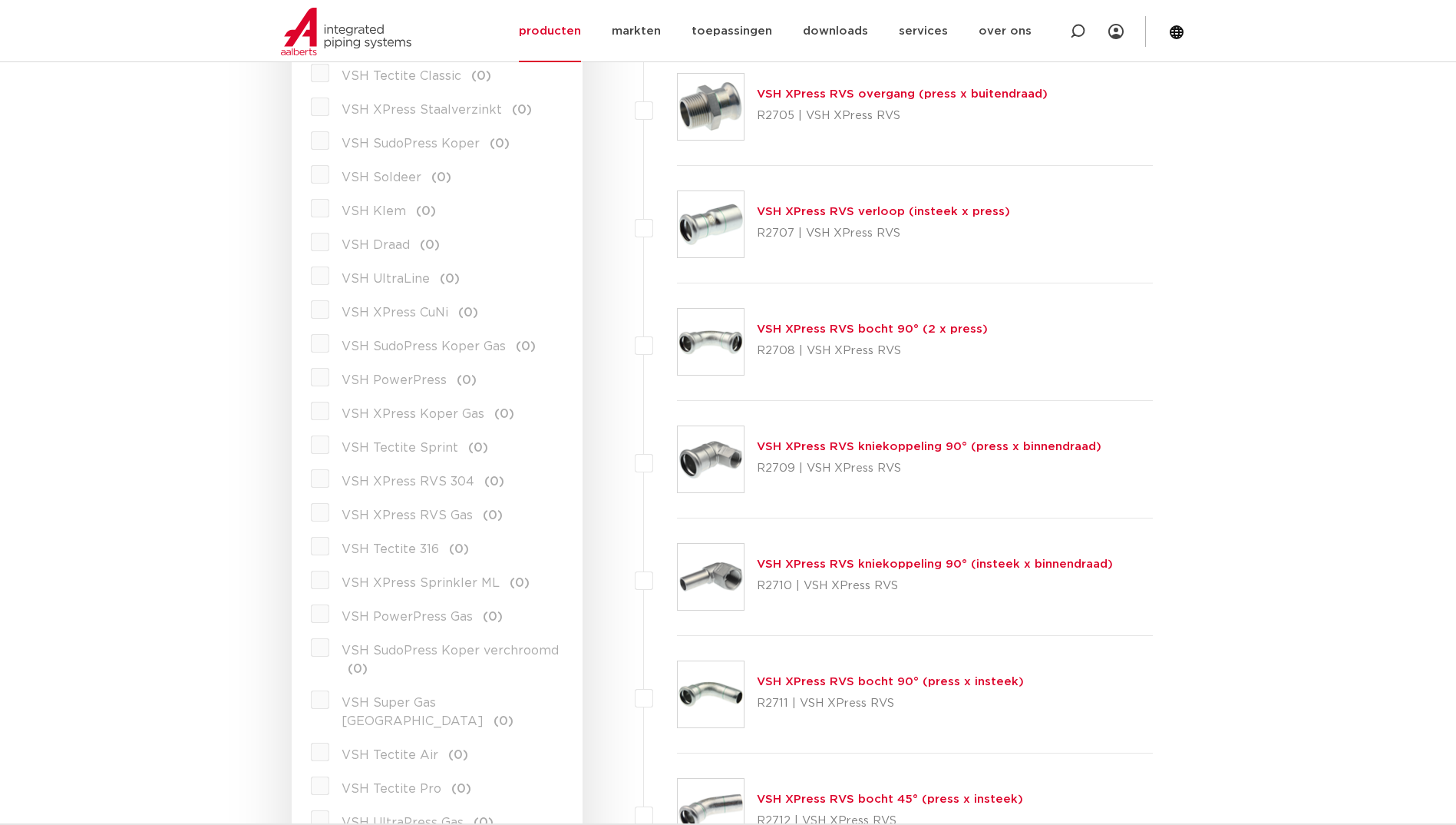
click at [329, 476] on label "VSH XPress RVS 304 (0)" at bounding box center [417, 478] width 175 height 25
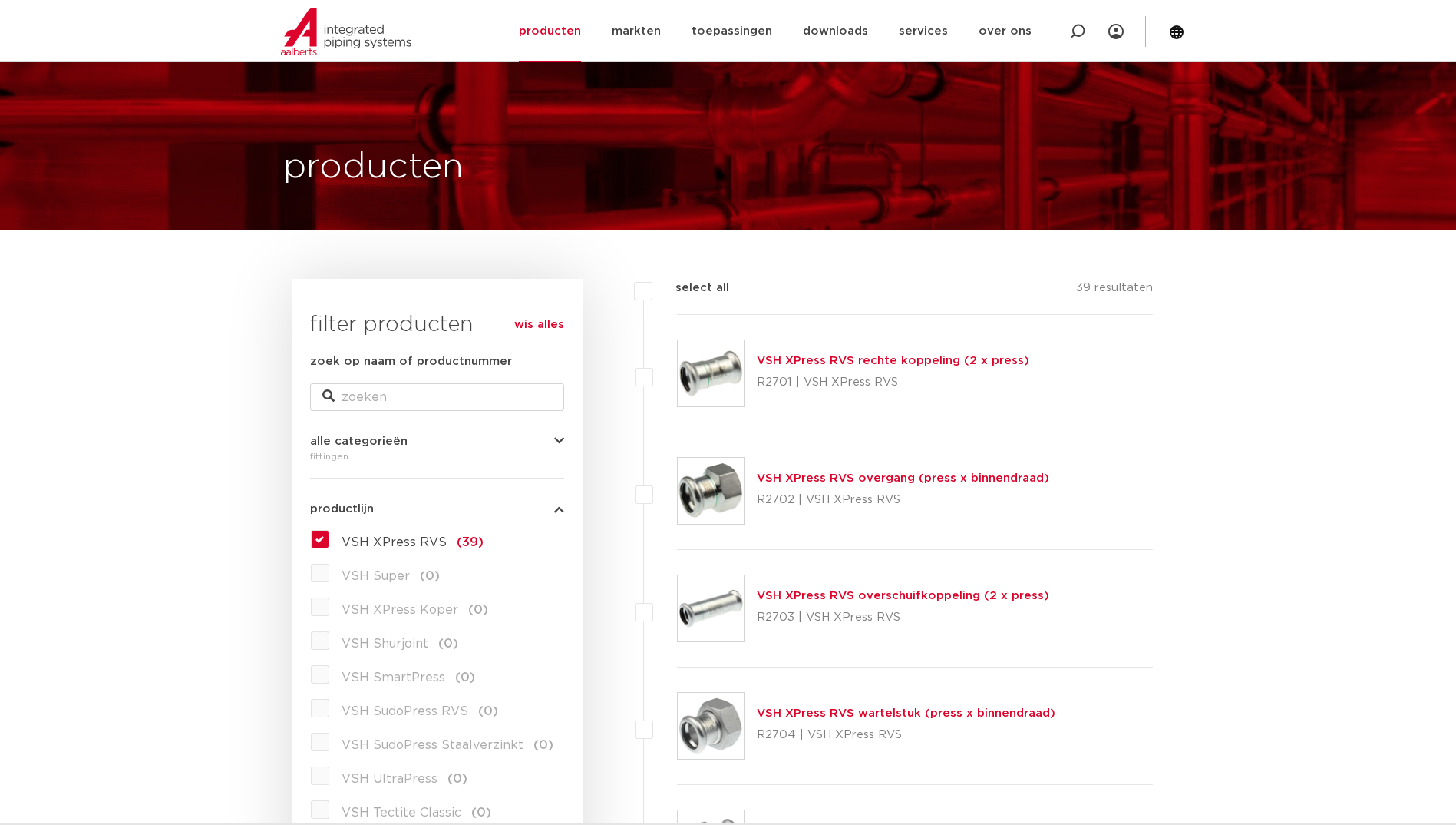
scroll to position [0, 0]
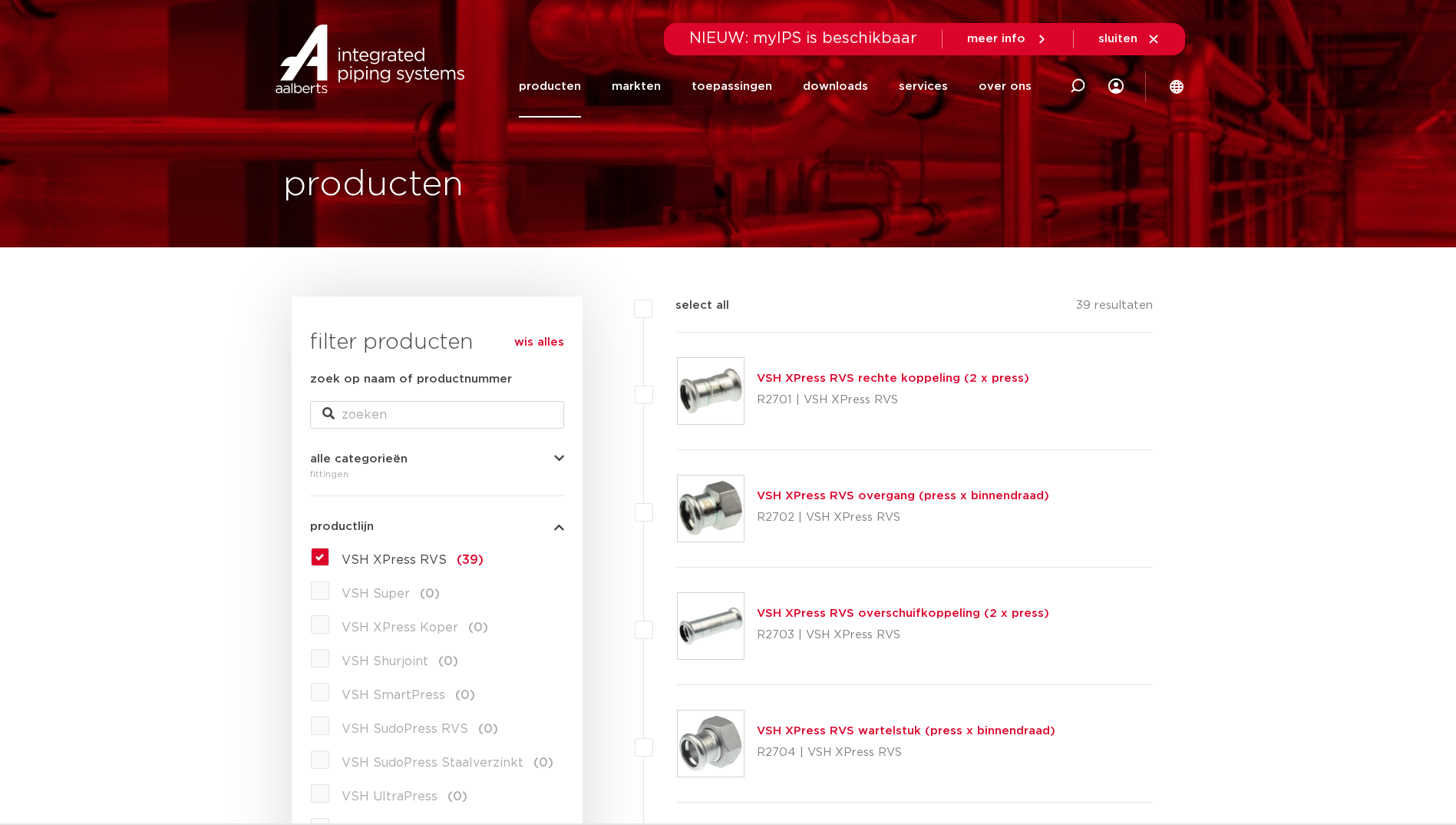
click at [329, 553] on label "VSH XPress RVS (39)" at bounding box center [406, 557] width 154 height 25
click at [0, 0] on input "VSH XPress RVS (39)" at bounding box center [0, 0] width 0 height 0
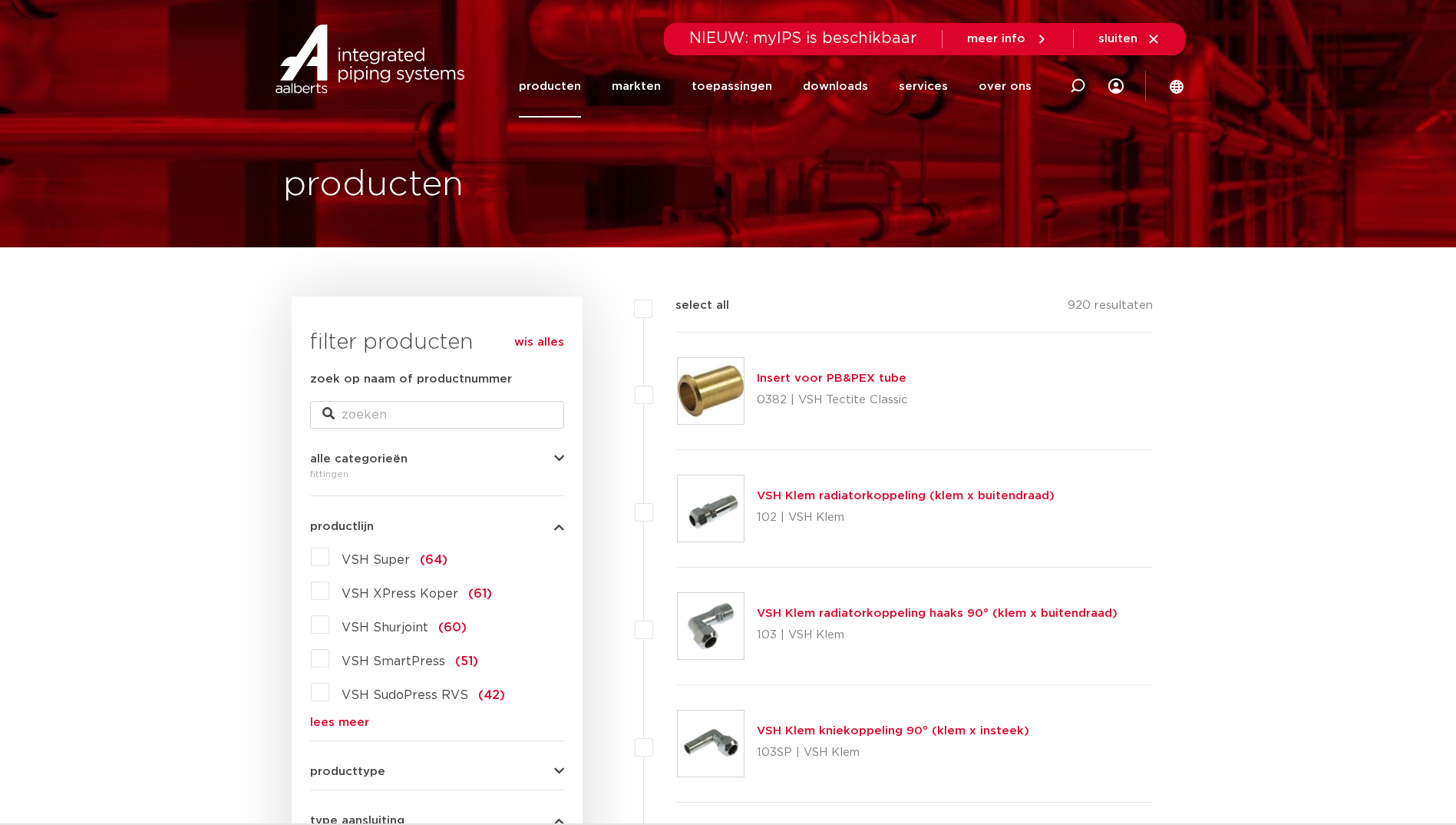
click at [355, 722] on link "lees meer" at bounding box center [436, 722] width 254 height 12
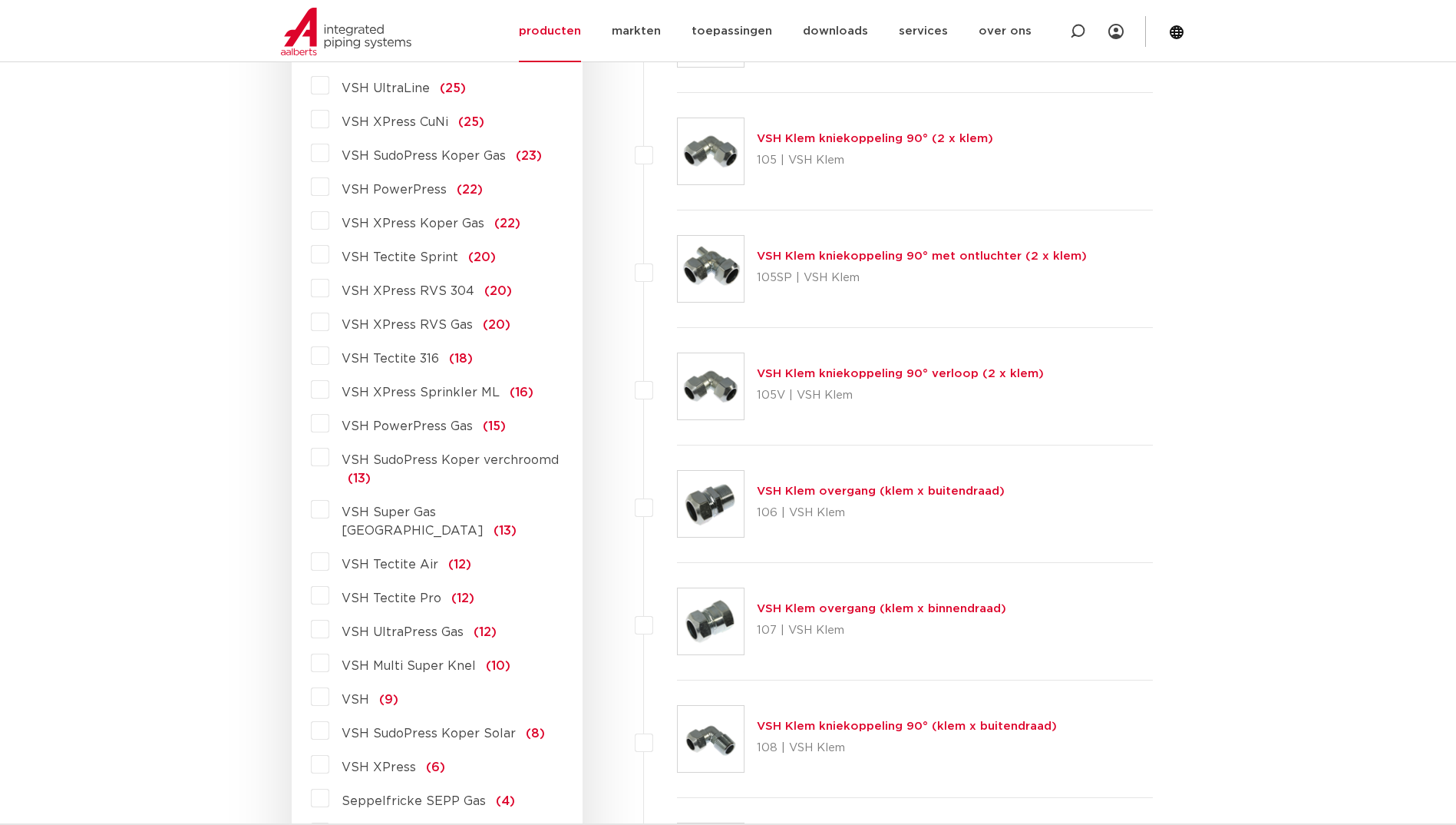
scroll to position [845, 0]
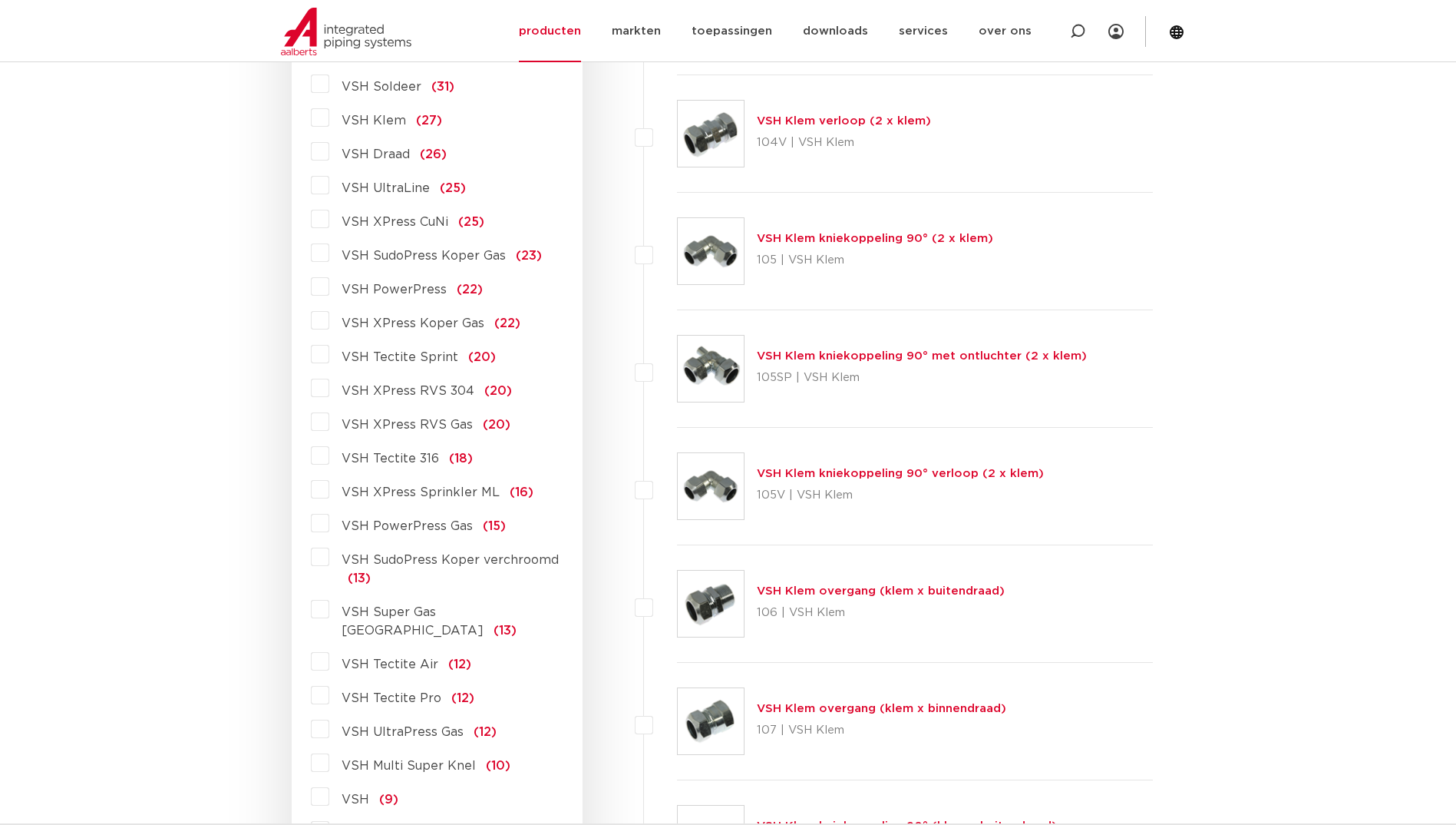
click at [329, 384] on label "VSH XPress RVS 304 (20)" at bounding box center [420, 388] width 183 height 25
click at [0, 0] on input "VSH XPress RVS 304 (20)" at bounding box center [0, 0] width 0 height 0
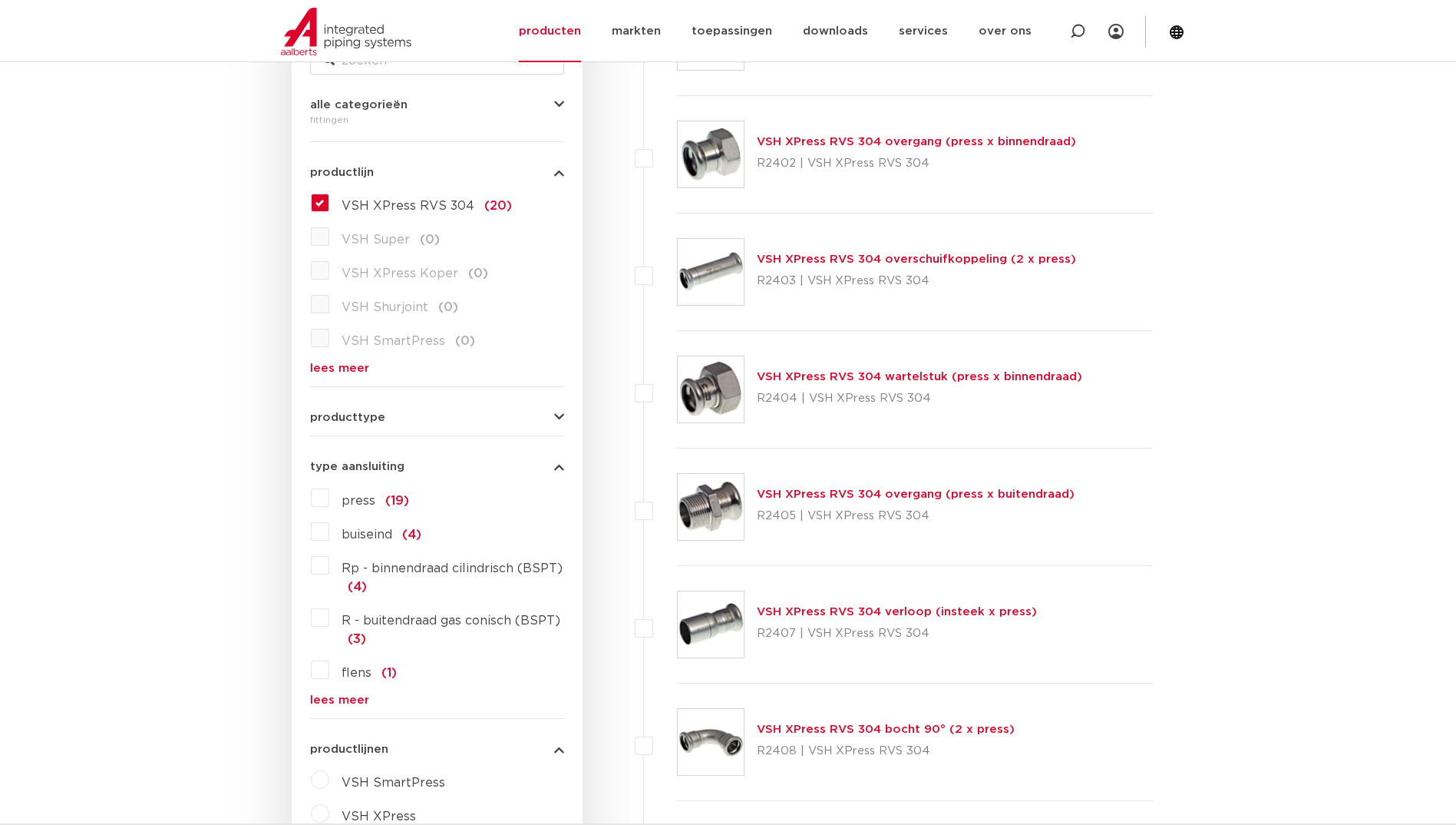
scroll to position [307, 0]
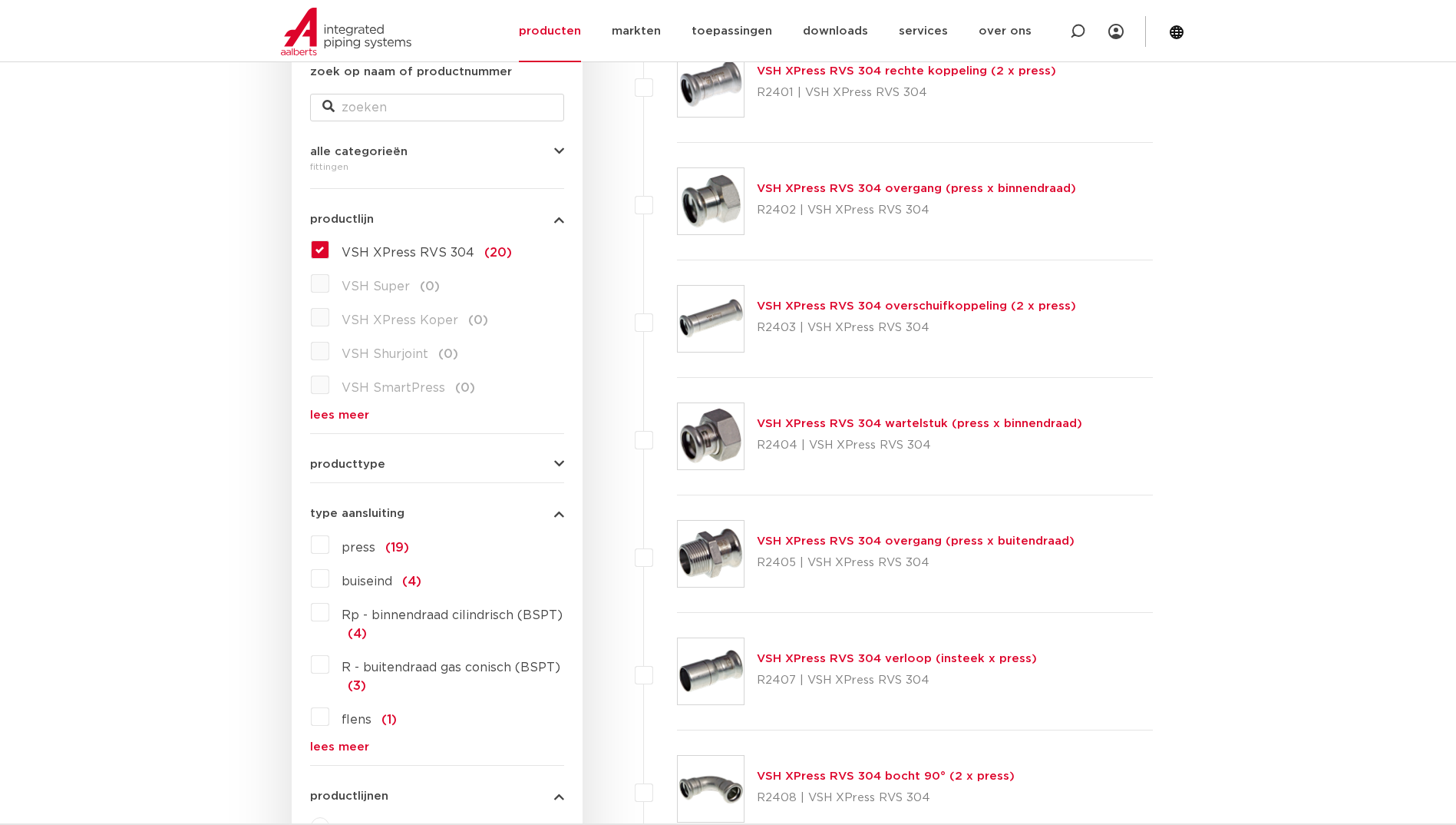
click at [329, 245] on label "VSH XPress RVS 304 (20)" at bounding box center [420, 249] width 183 height 25
click at [0, 0] on input "VSH XPress RVS 304 (20)" at bounding box center [0, 0] width 0 height 0
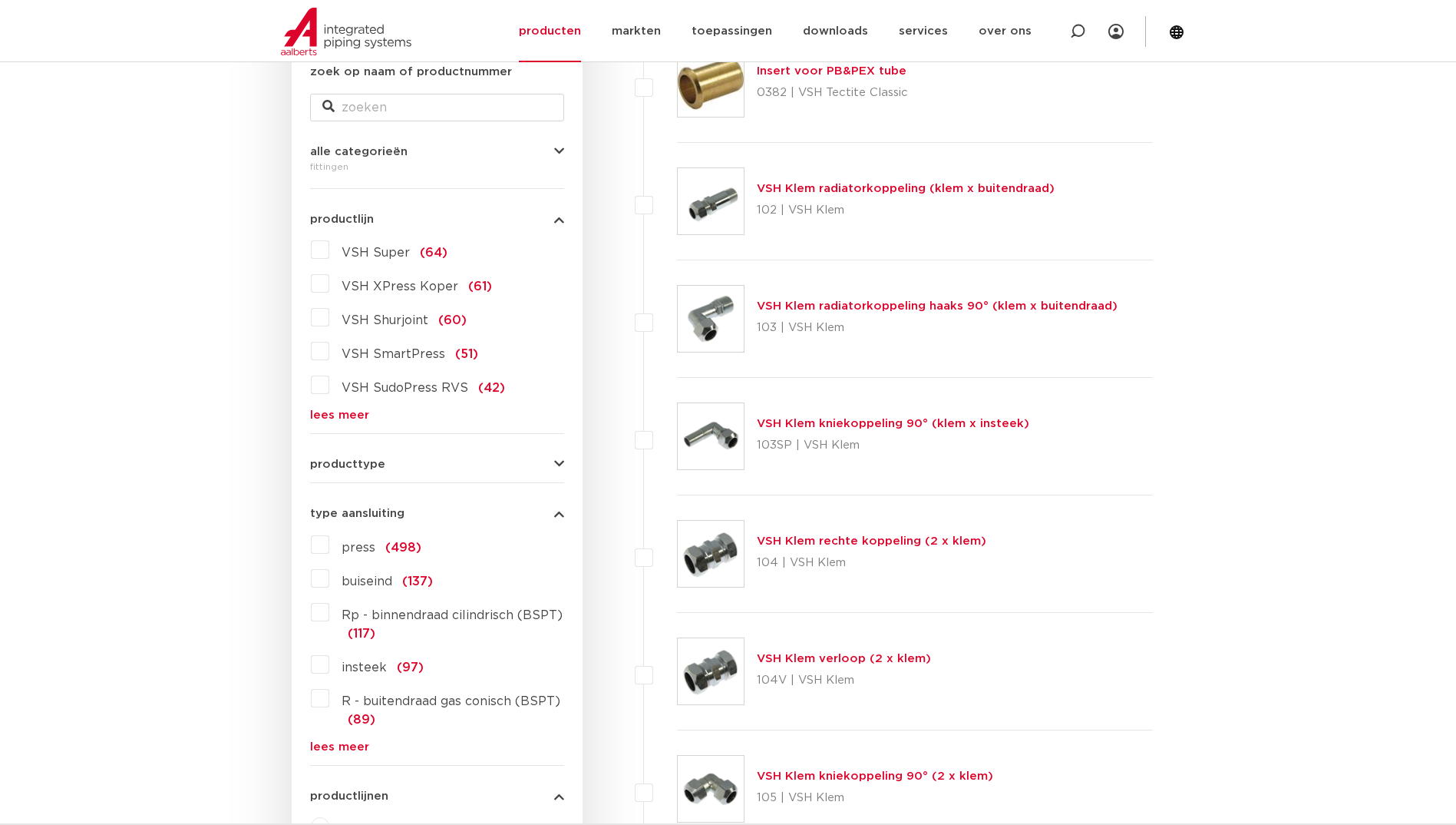
click at [322, 412] on link "lees meer" at bounding box center [436, 414] width 254 height 12
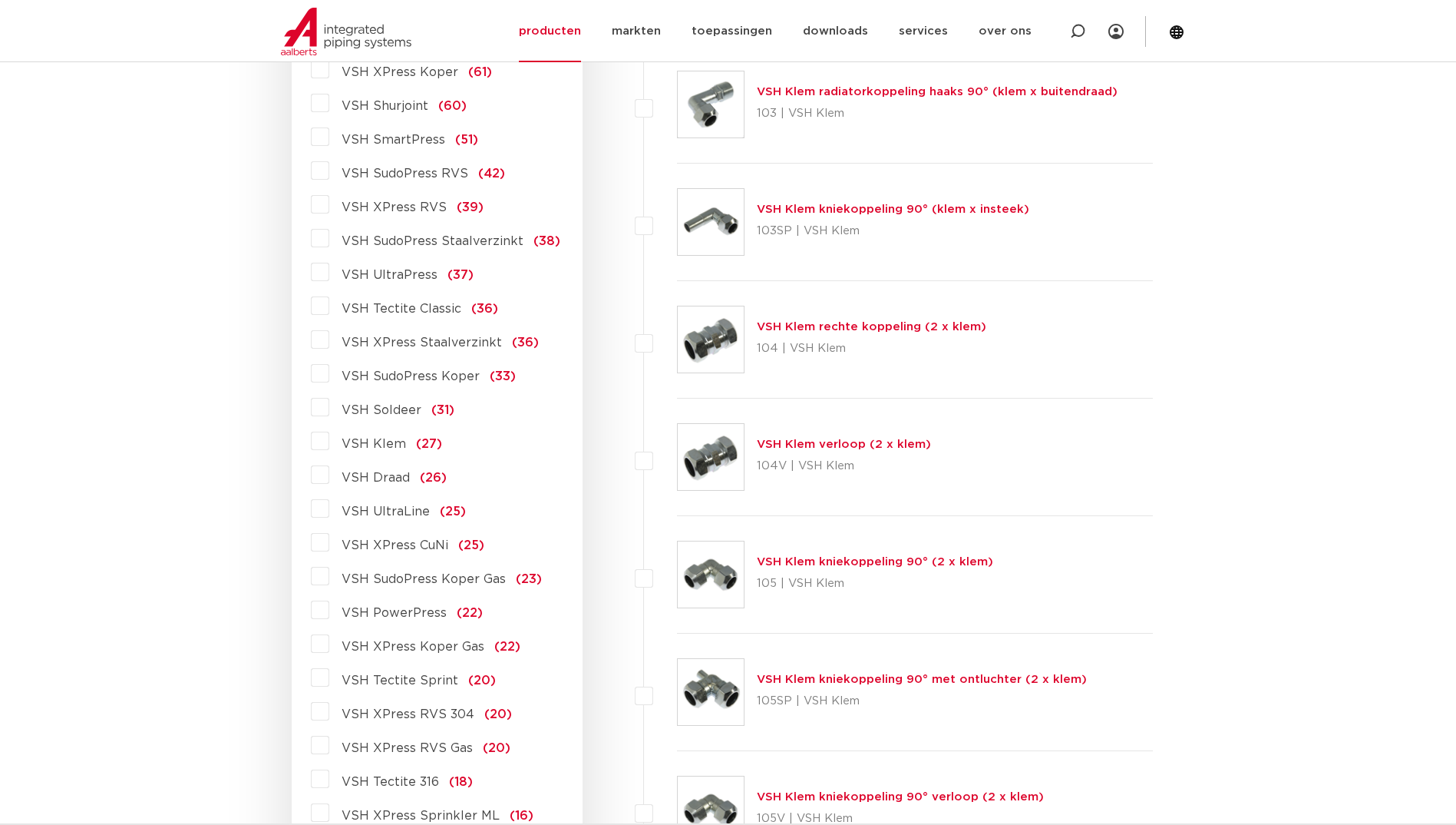
scroll to position [384, 0]
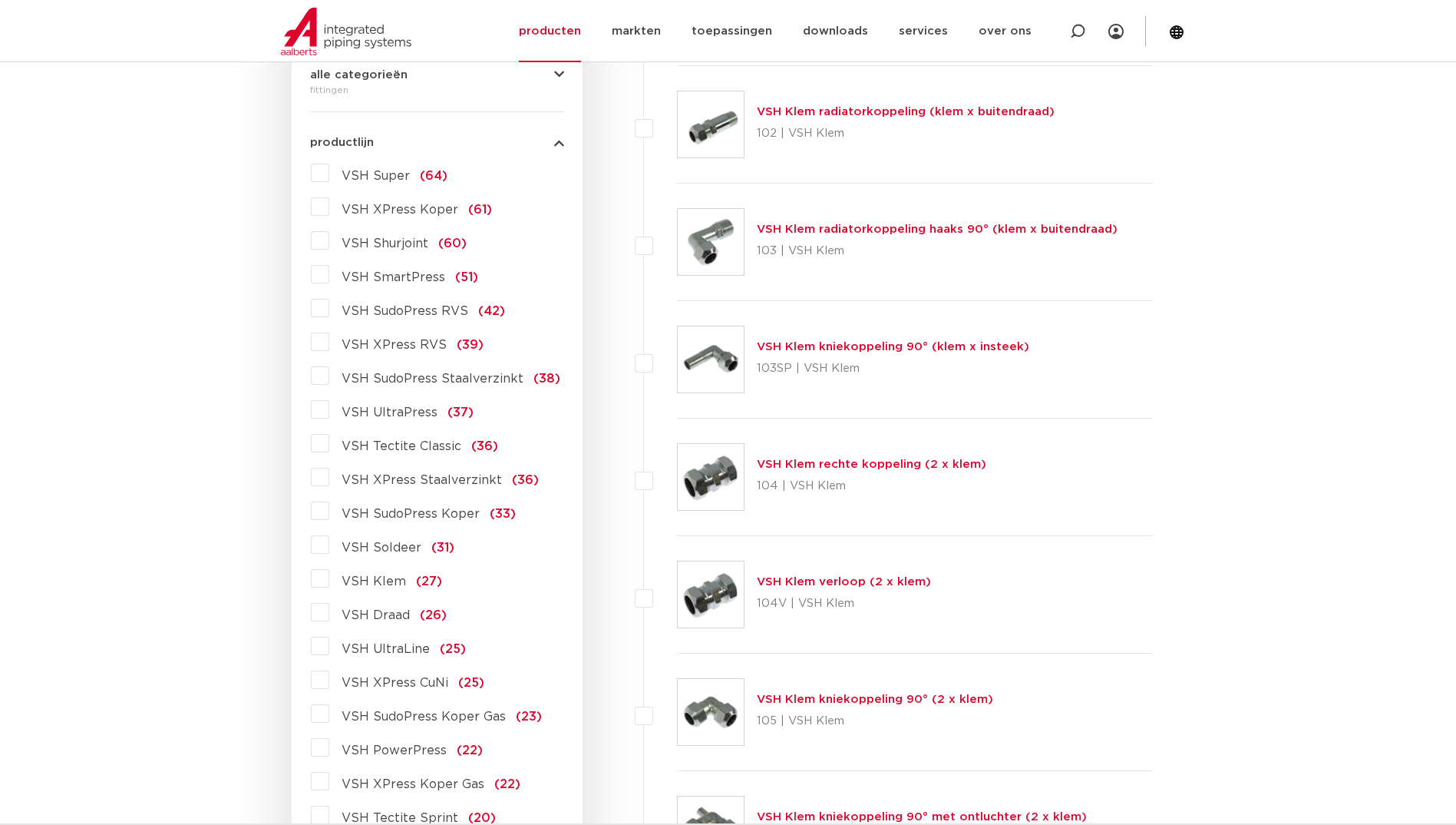
click at [329, 339] on label "VSH XPress RVS (39)" at bounding box center [406, 342] width 154 height 25
click at [0, 0] on input "VSH XPress RVS (39)" at bounding box center [0, 0] width 0 height 0
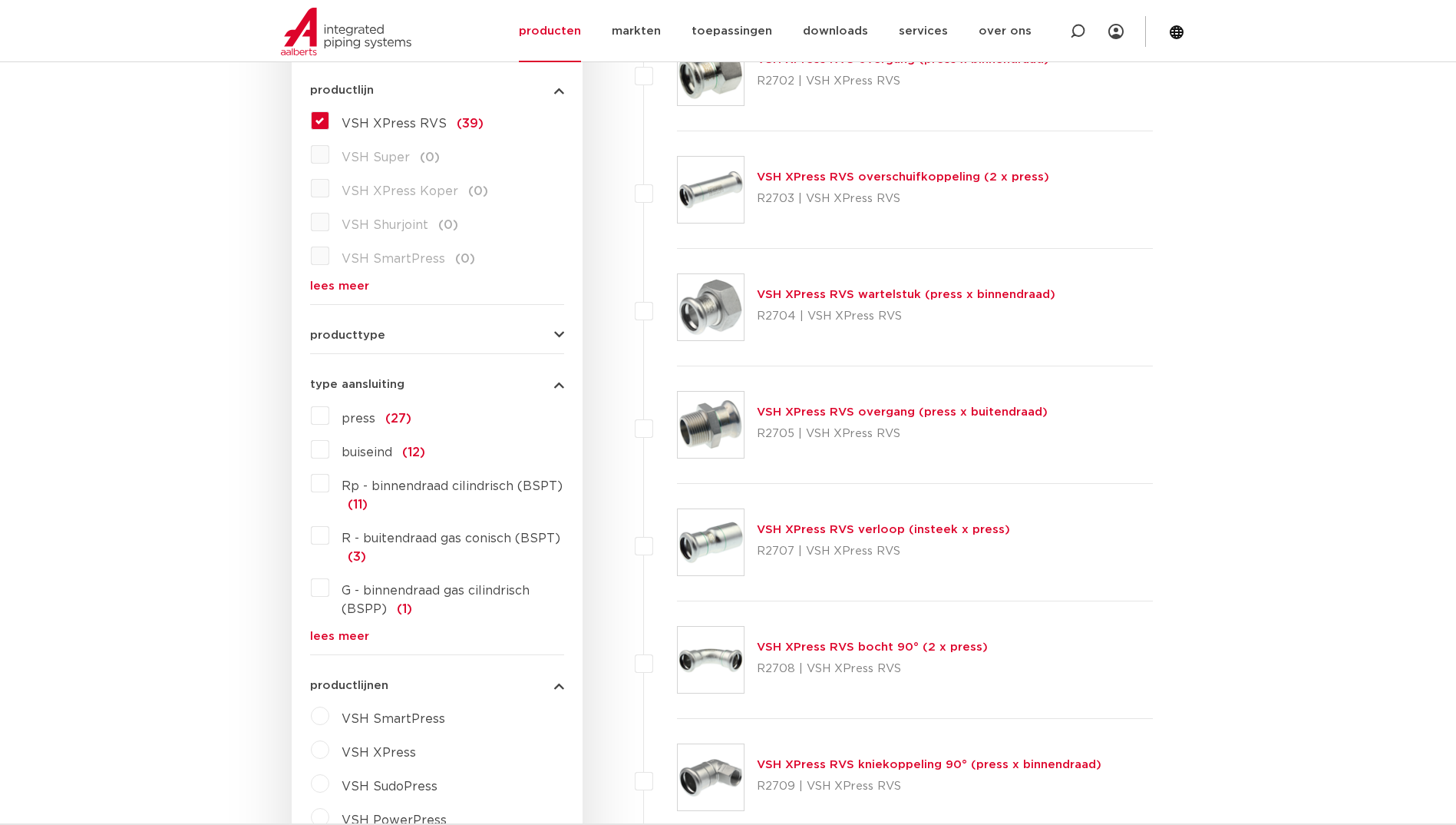
scroll to position [537, 0]
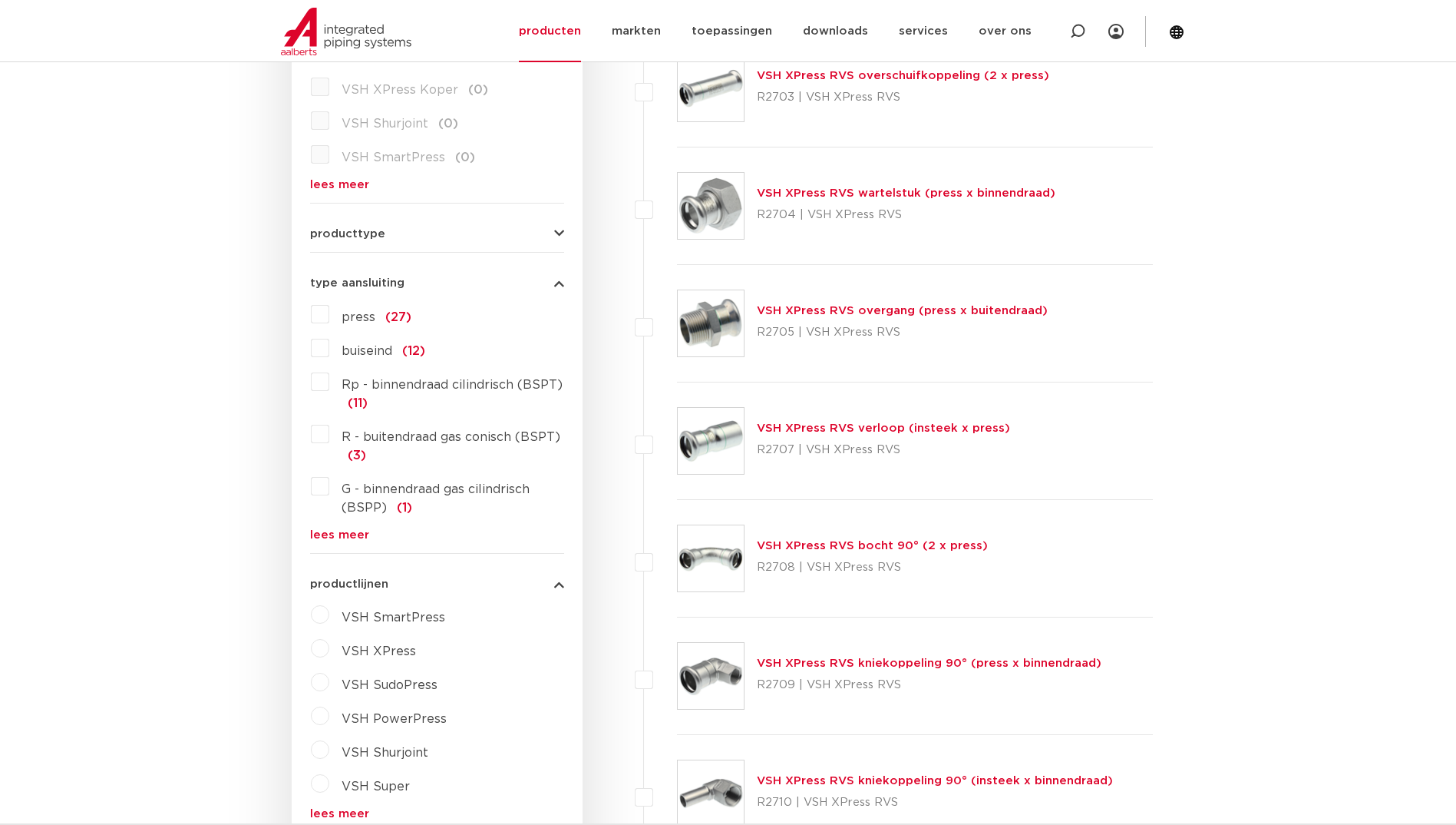
click at [793, 425] on link "VSH XPress RVS verloop (insteek x press)" at bounding box center [883, 428] width 253 height 12
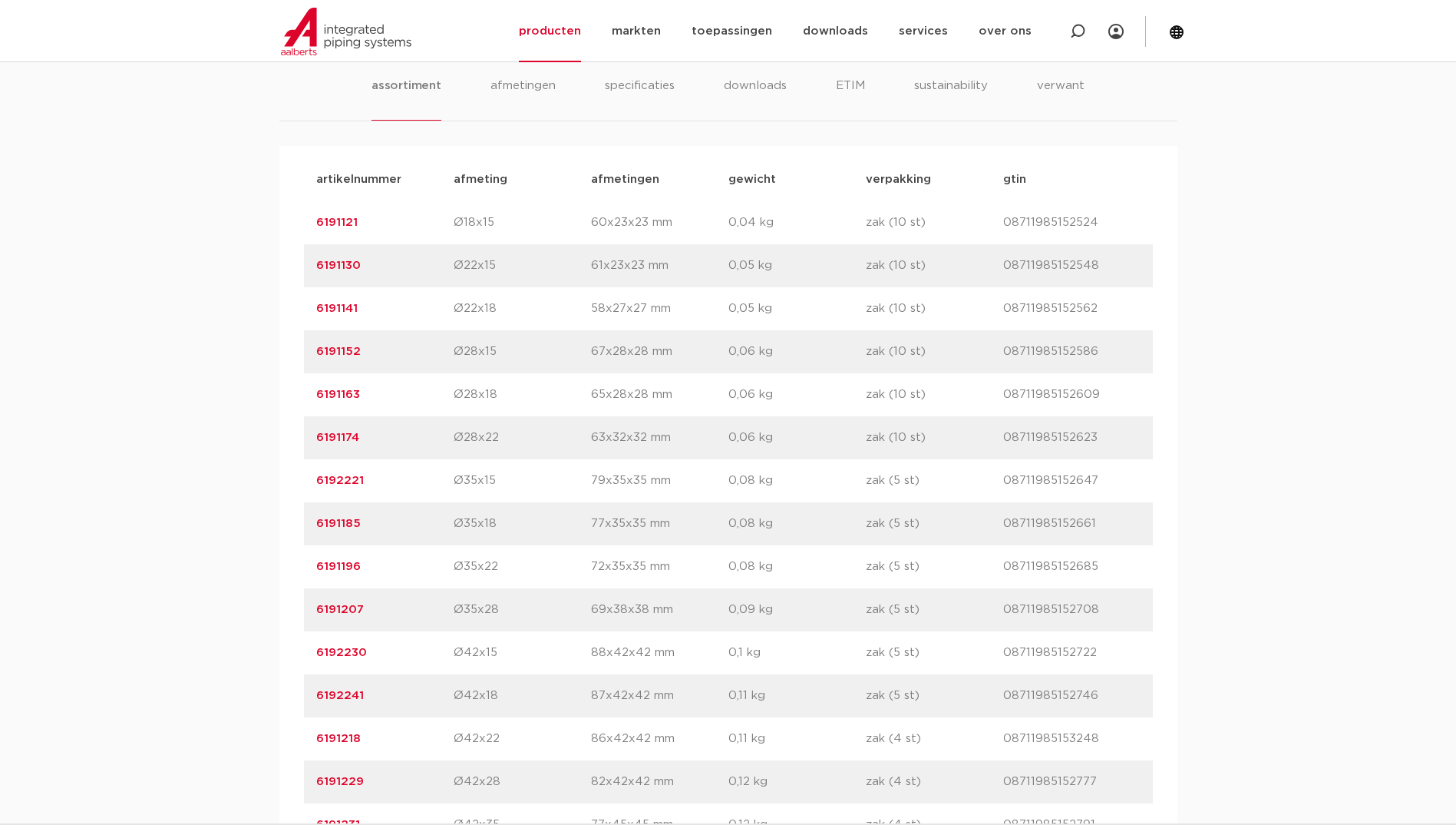
scroll to position [845, 0]
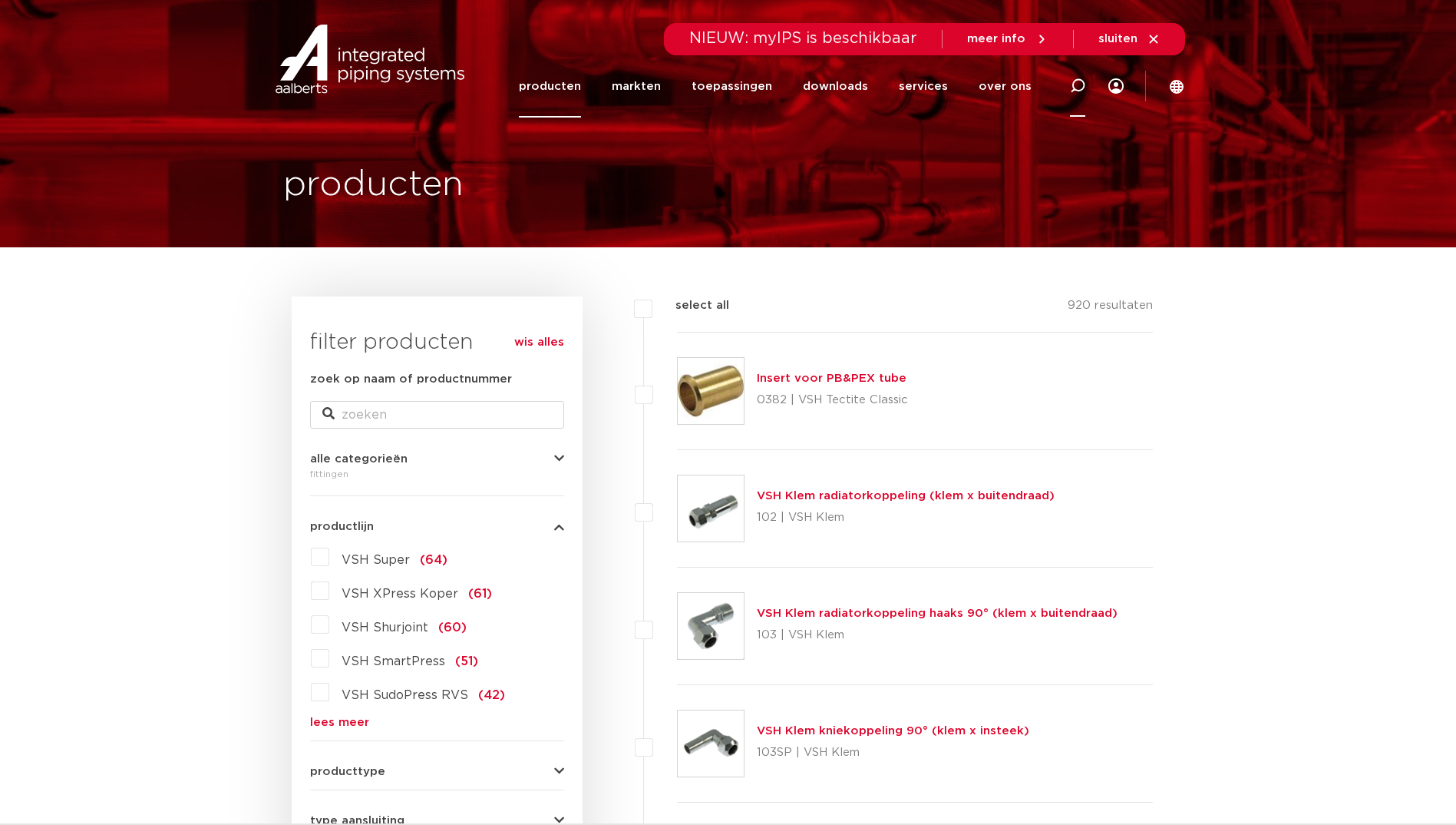
click at [1081, 79] on icon at bounding box center [1078, 86] width 19 height 19
type input "6193319"
click button "Zoeken" at bounding box center [0, 0] width 0 height 0
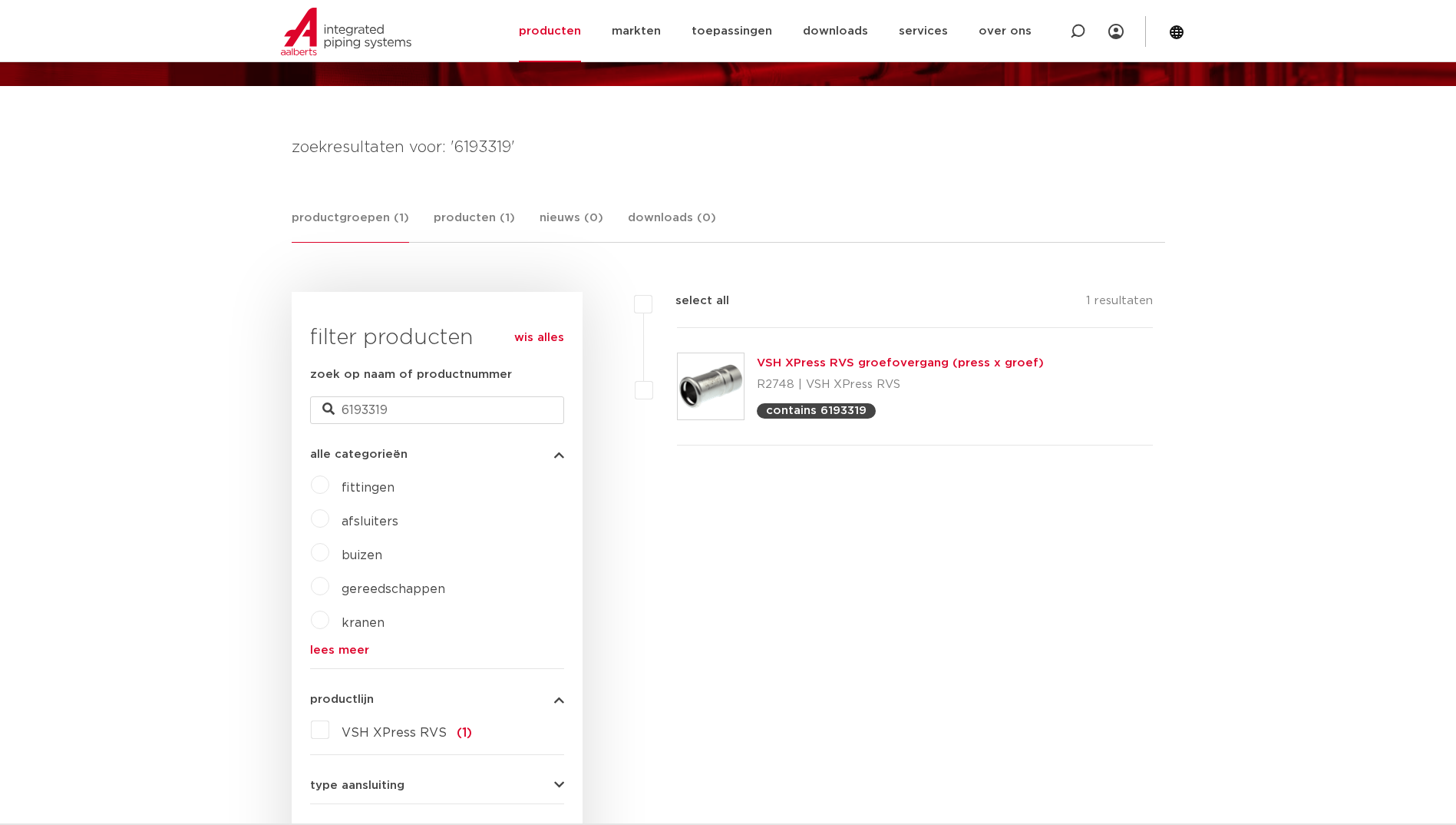
scroll to position [231, 0]
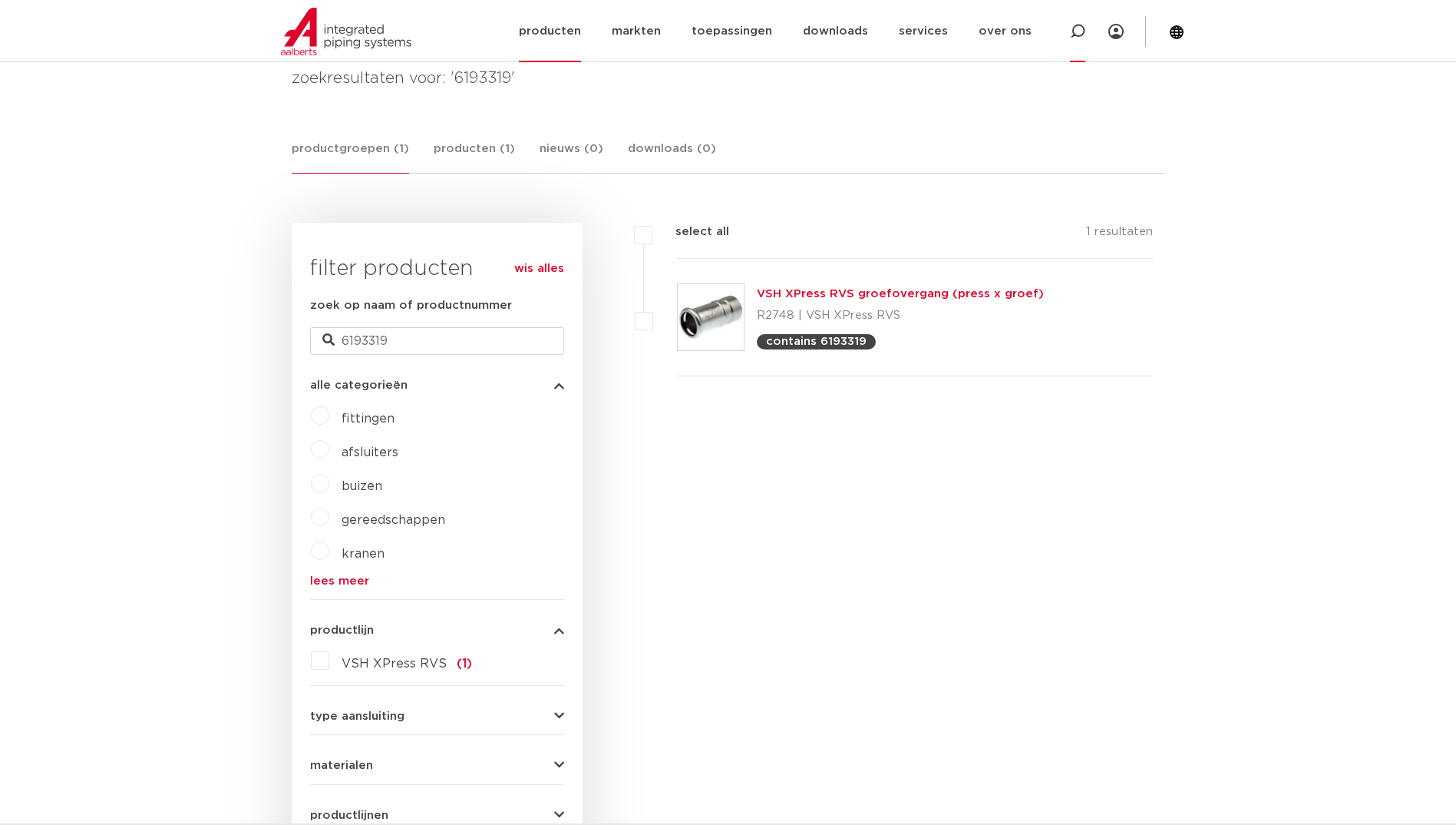
click at [1079, 29] on icon at bounding box center [1077, 31] width 15 height 15
type input "3"
type input "3972742"
click button "Zoeken" at bounding box center [0, 0] width 0 height 0
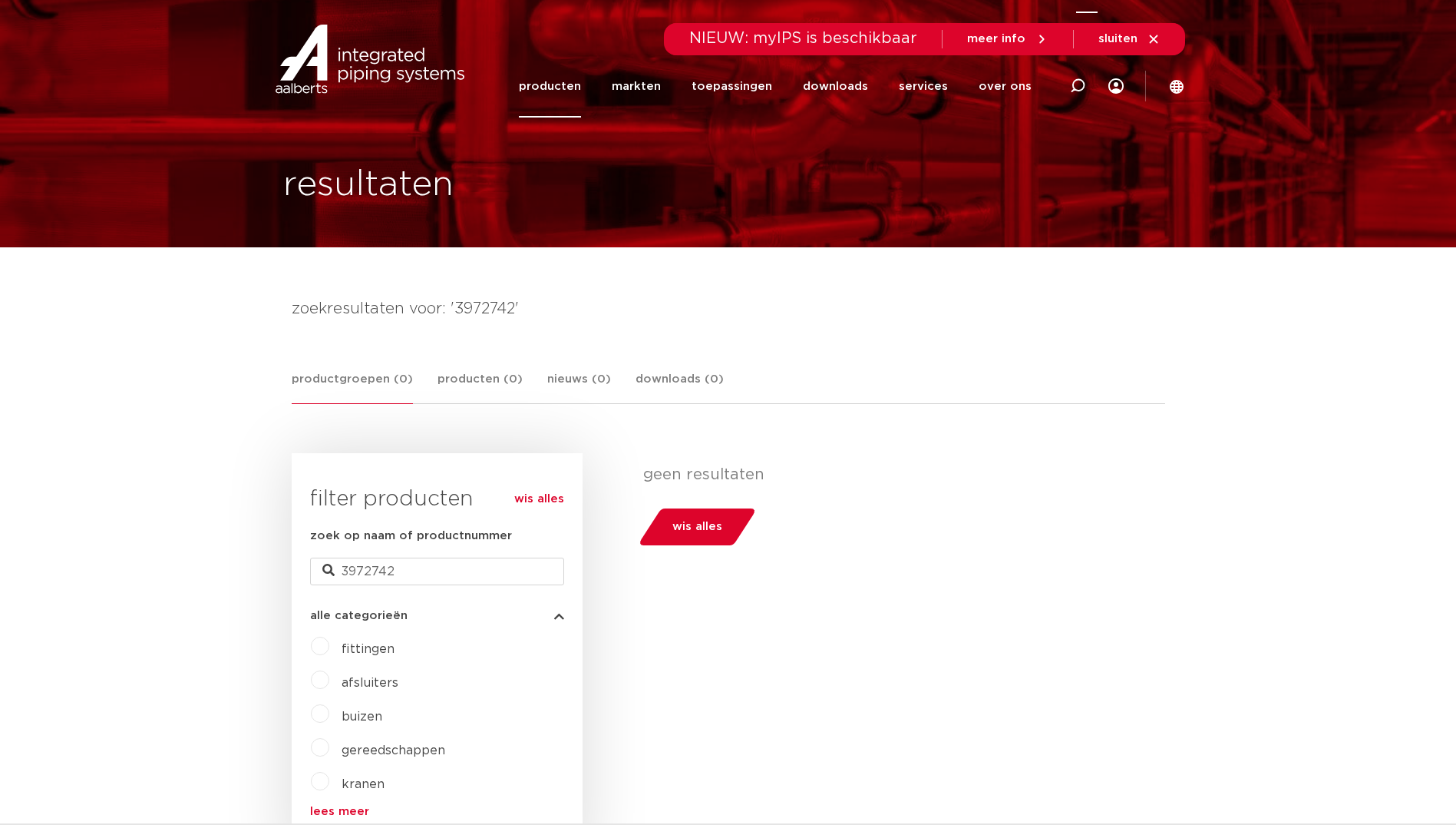
click at [1078, 85] on icon at bounding box center [1077, 86] width 15 height 15
paste input "6230061"
type input "6230061"
click button "Zoeken" at bounding box center [0, 0] width 0 height 0
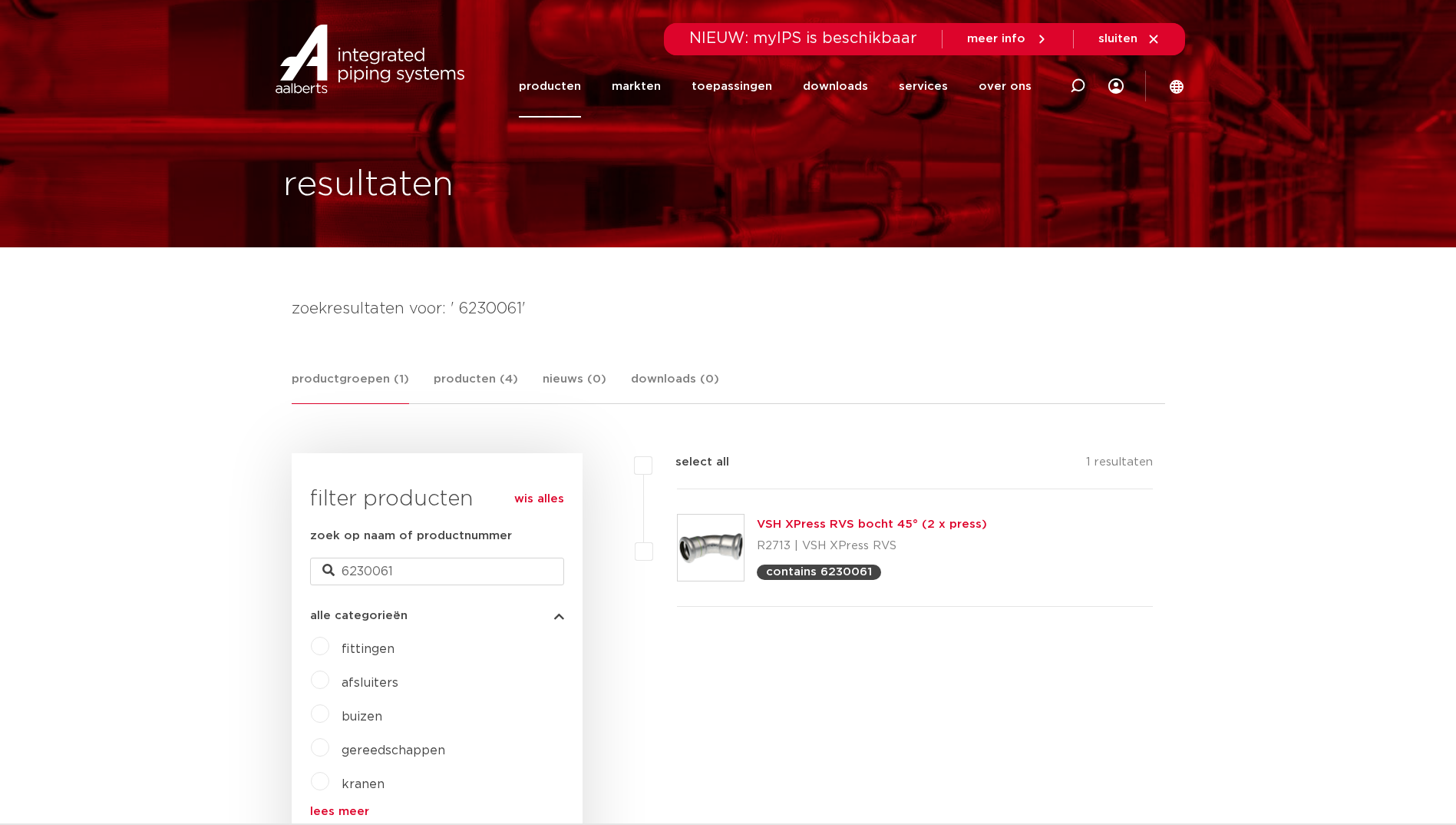
click at [559, 83] on link "producten" at bounding box center [550, 86] width 62 height 62
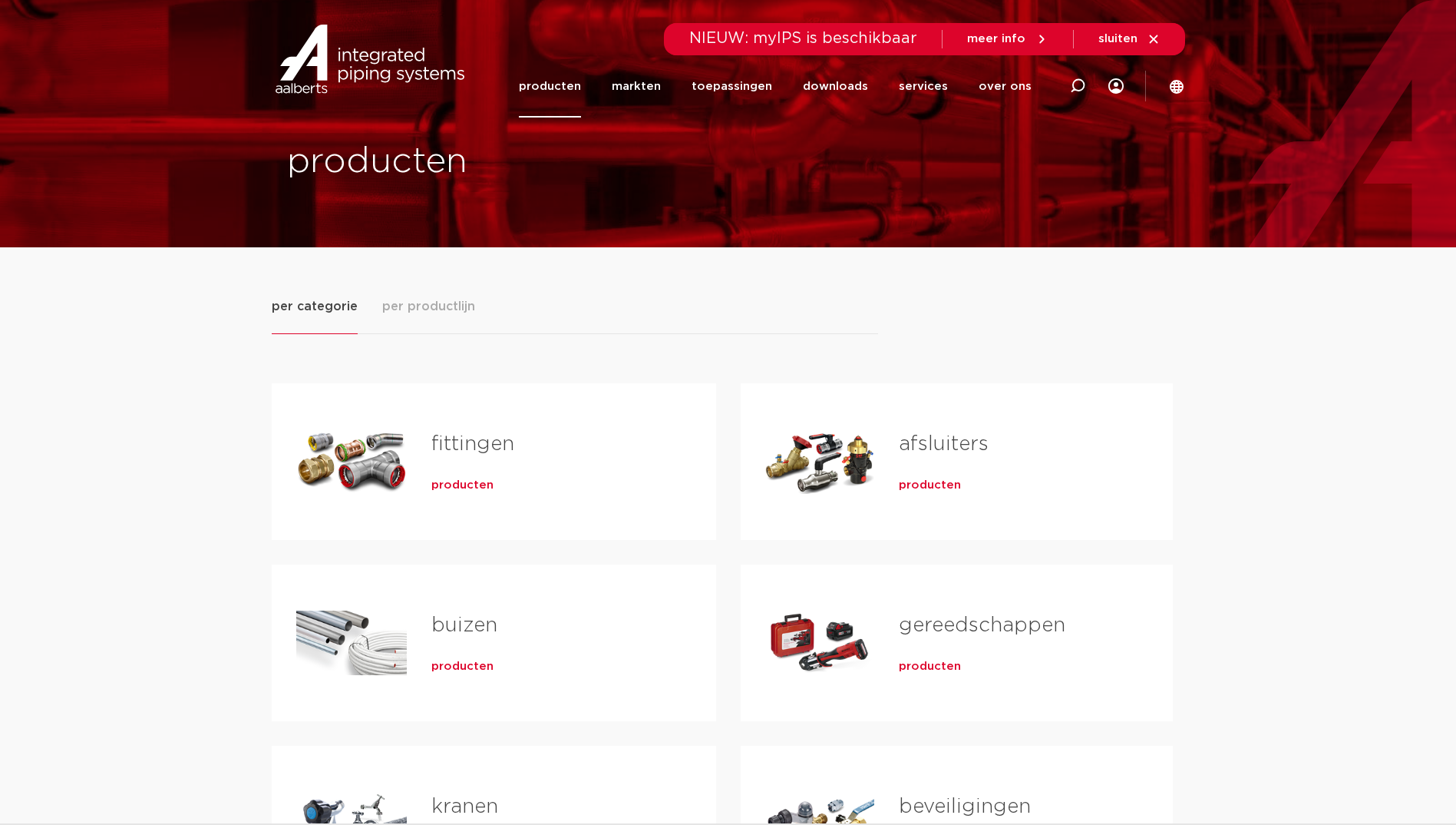
click at [485, 483] on span "producten" at bounding box center [462, 485] width 62 height 15
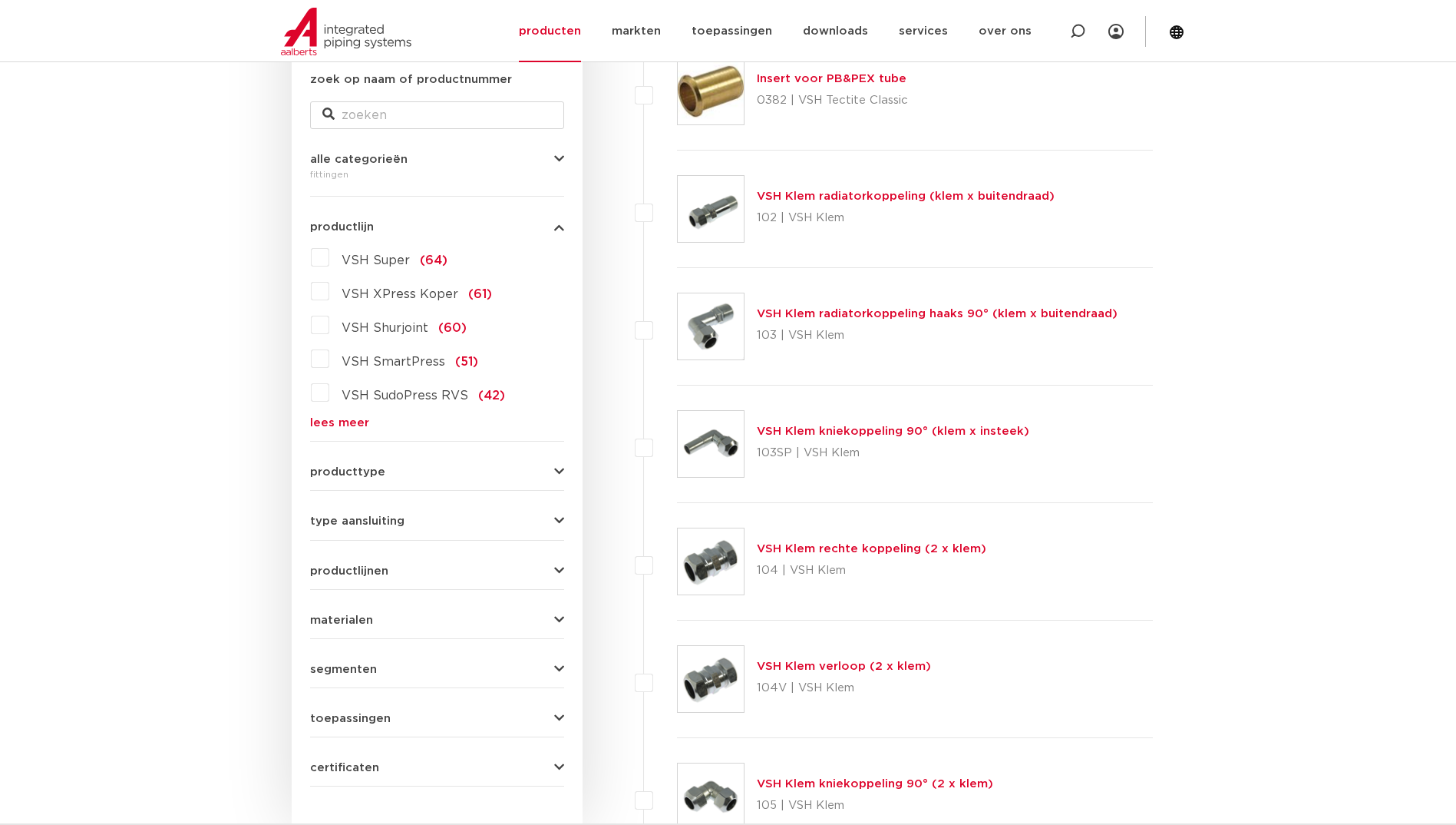
scroll to position [307, 0]
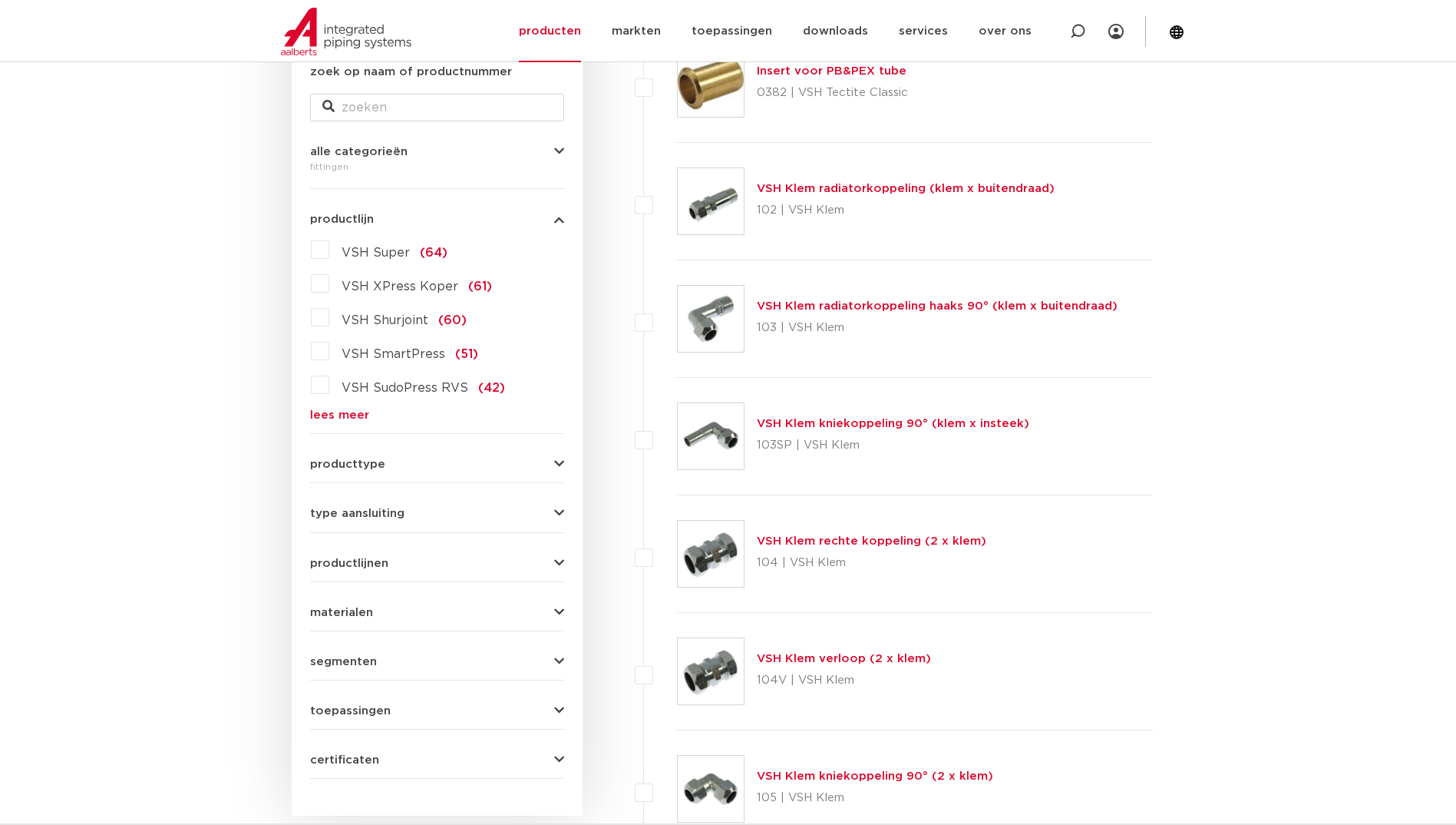
click at [362, 414] on link "lees meer" at bounding box center [436, 414] width 254 height 12
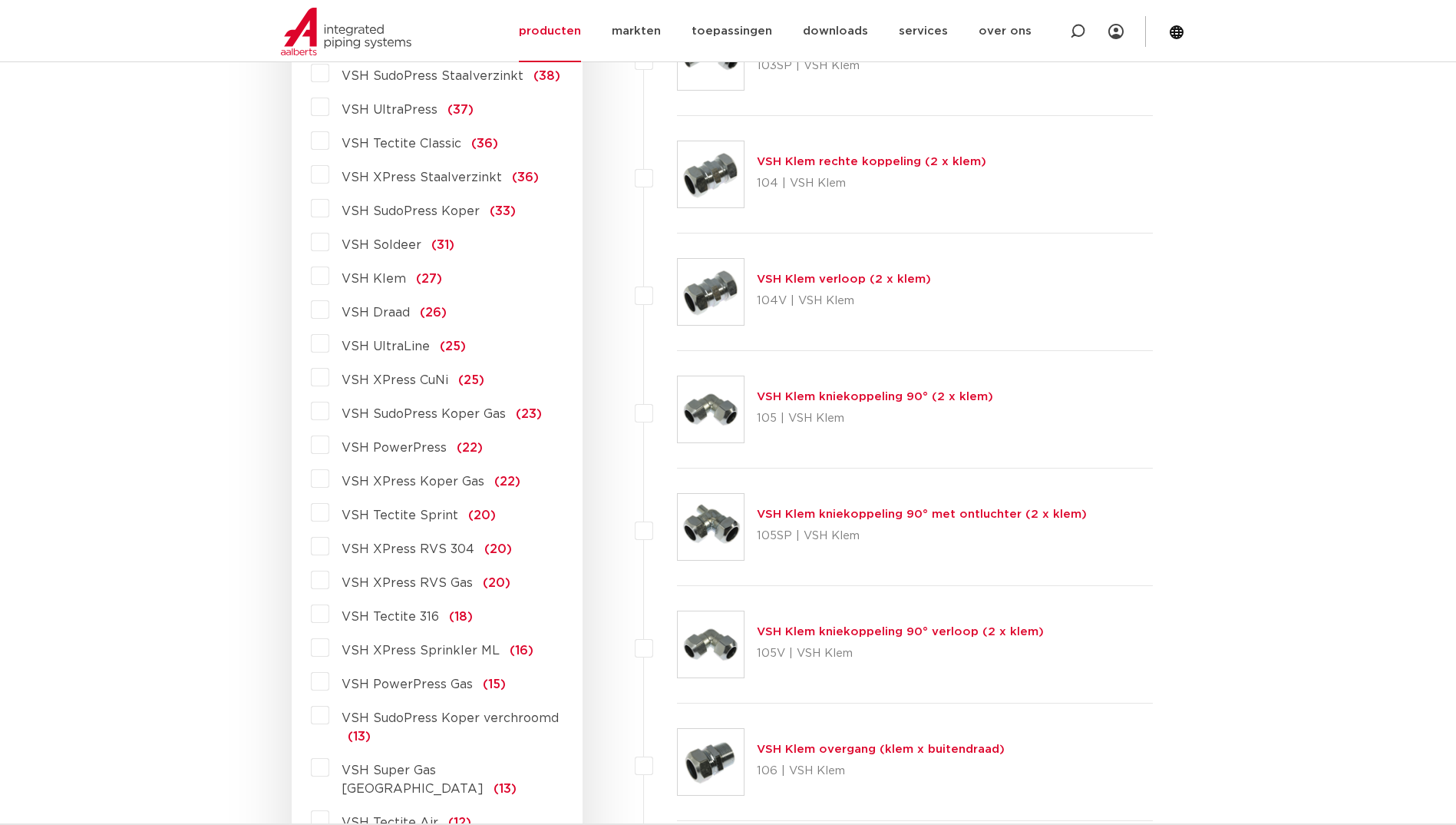
scroll to position [691, 0]
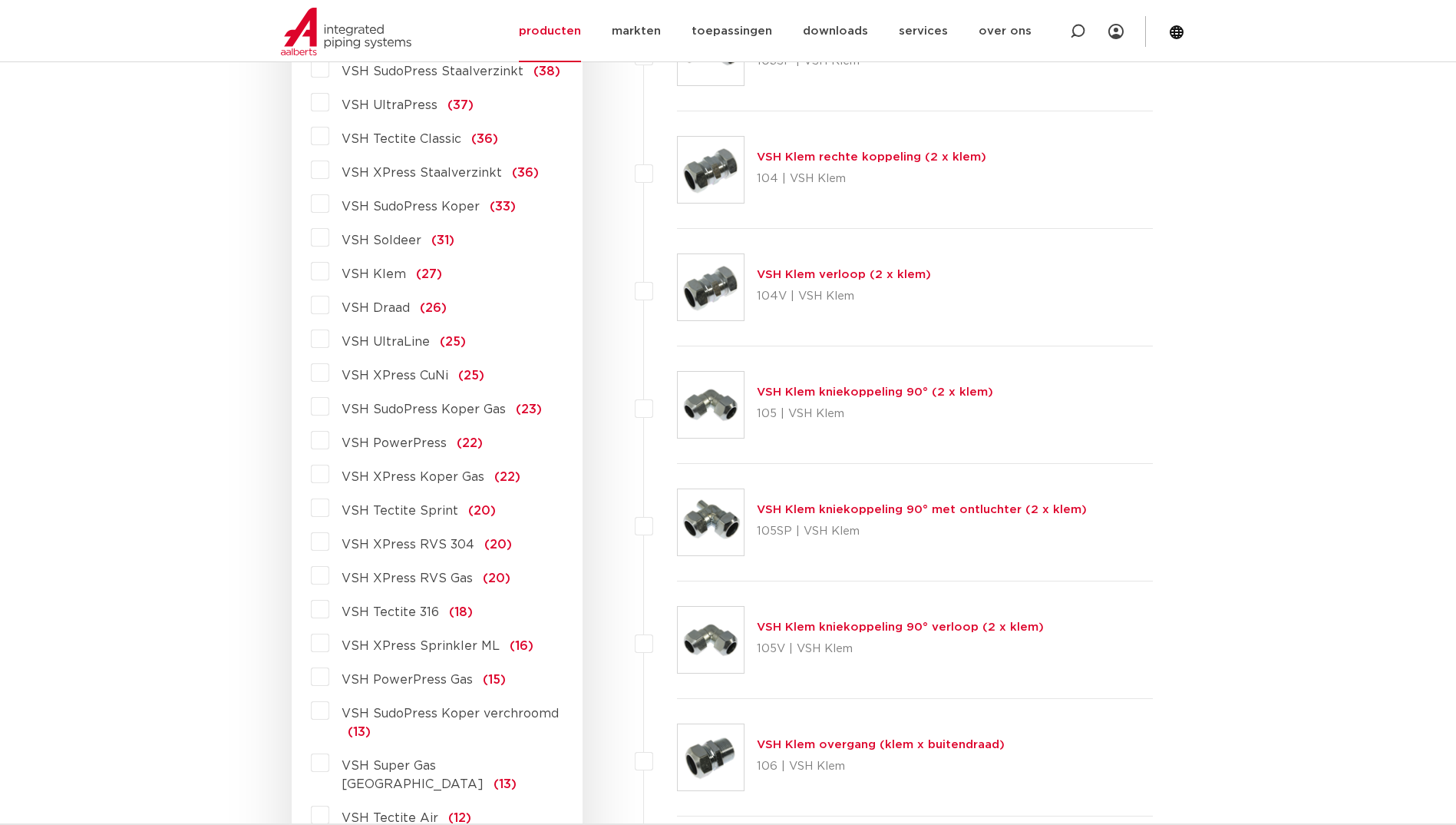
click at [329, 542] on label "VSH XPress RVS 304 (20)" at bounding box center [420, 542] width 183 height 25
click at [0, 0] on input "VSH XPress RVS 304 (20)" at bounding box center [0, 0] width 0 height 0
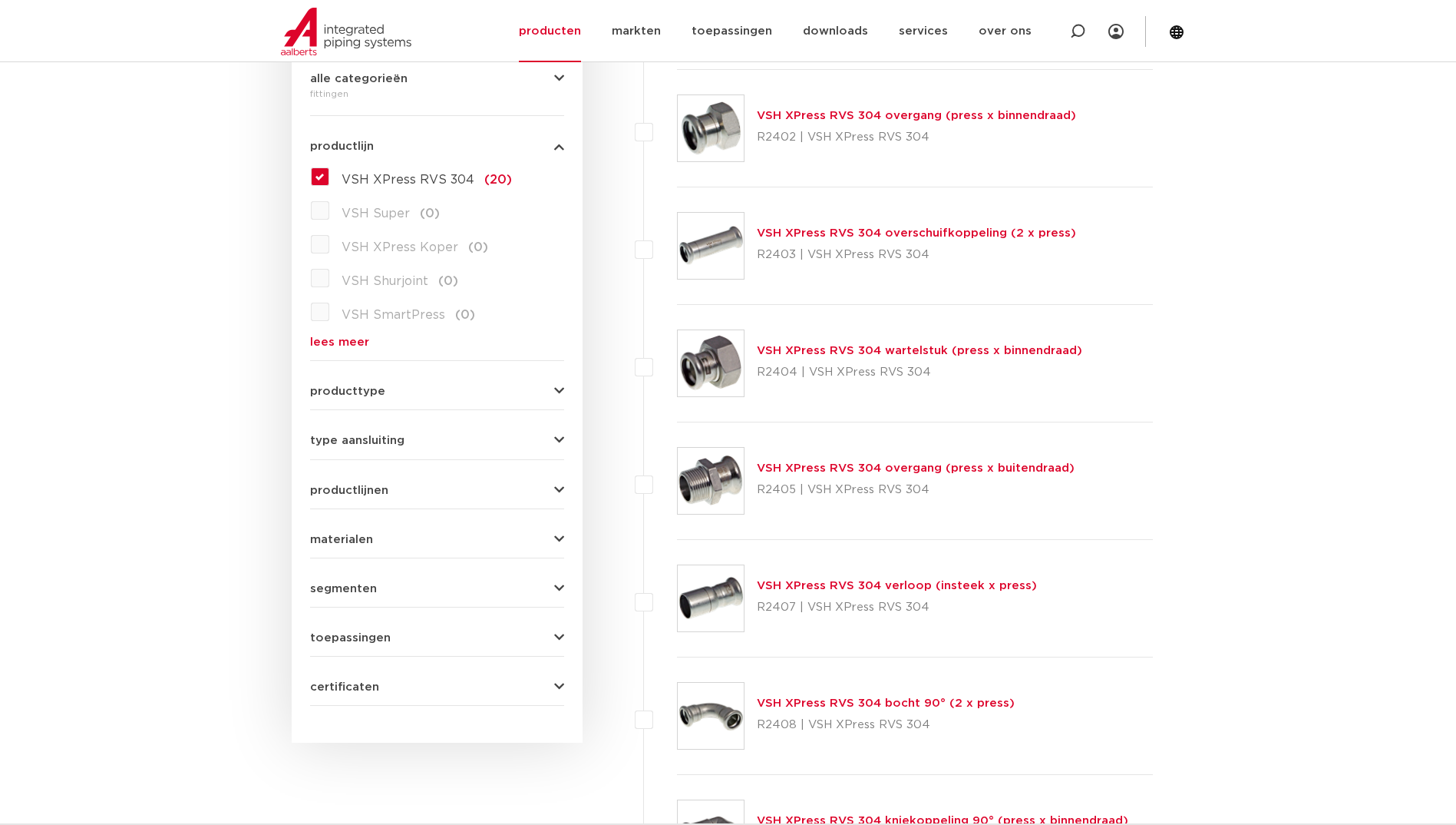
scroll to position [384, 0]
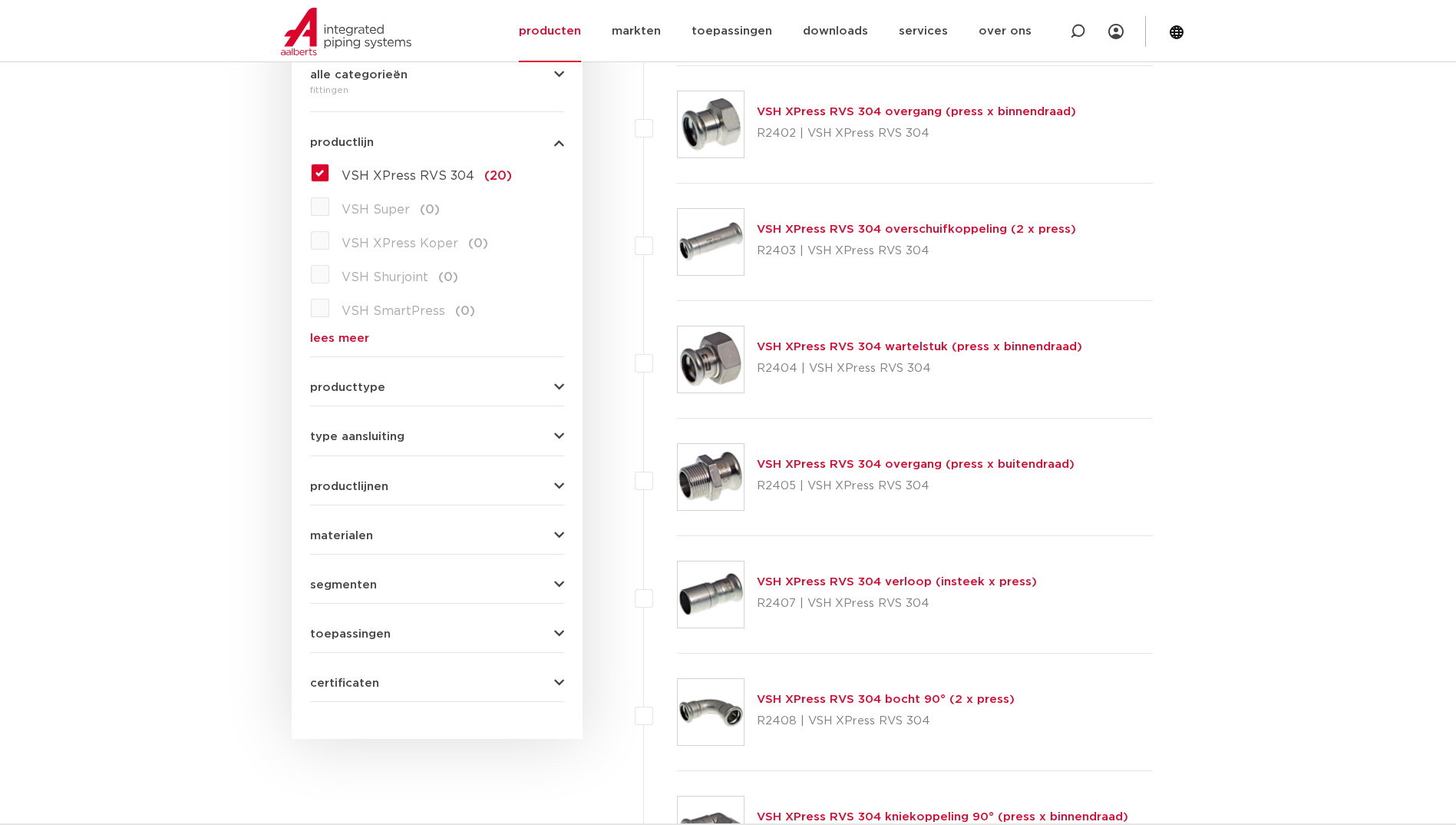
click at [677, 586] on label at bounding box center [677, 586] width 0 height 0
checkbox input "true"
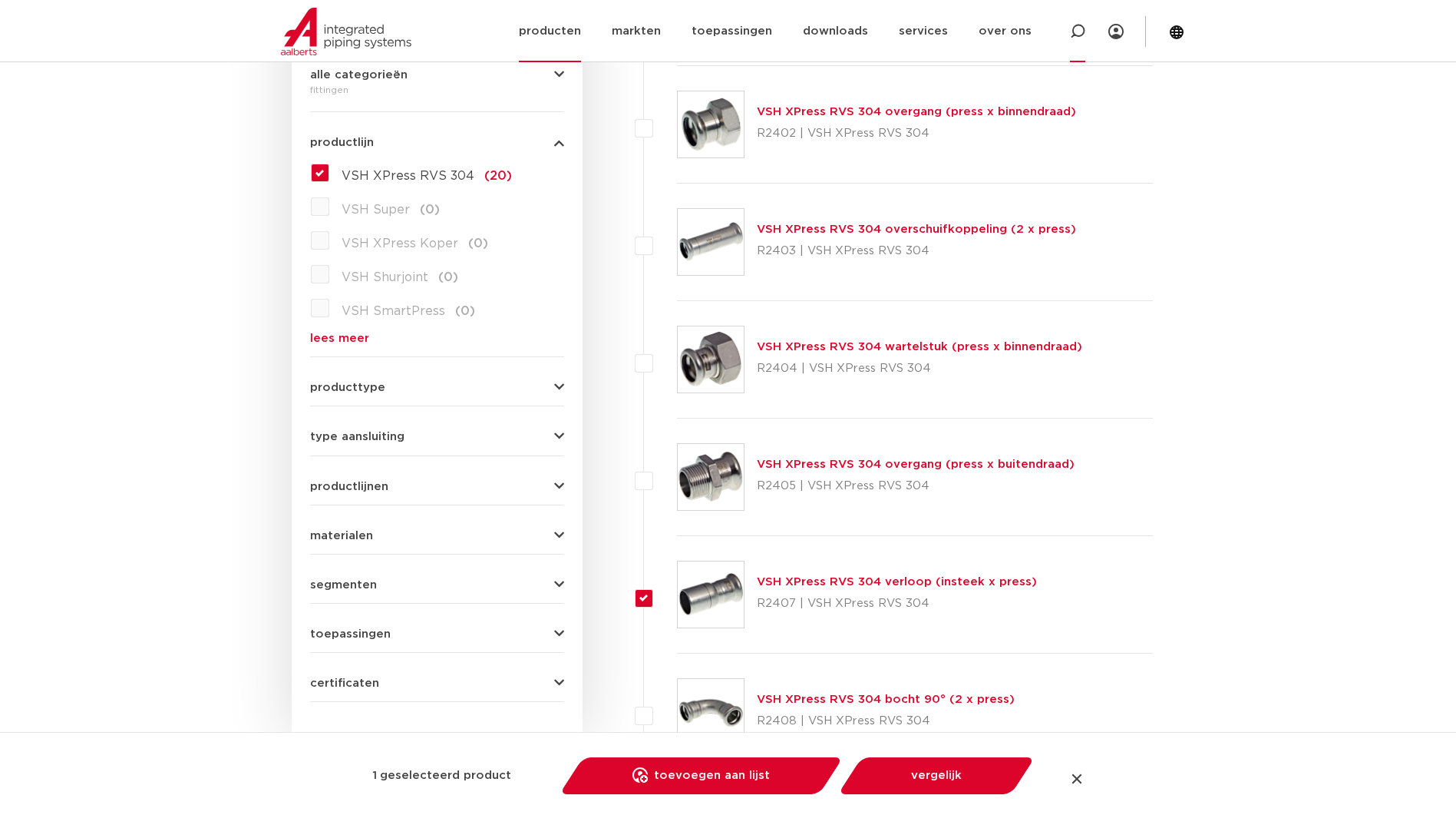
click at [1078, 30] on icon at bounding box center [1077, 31] width 15 height 15
type input "6193319"
click button "Zoeken" at bounding box center [0, 0] width 0 height 0
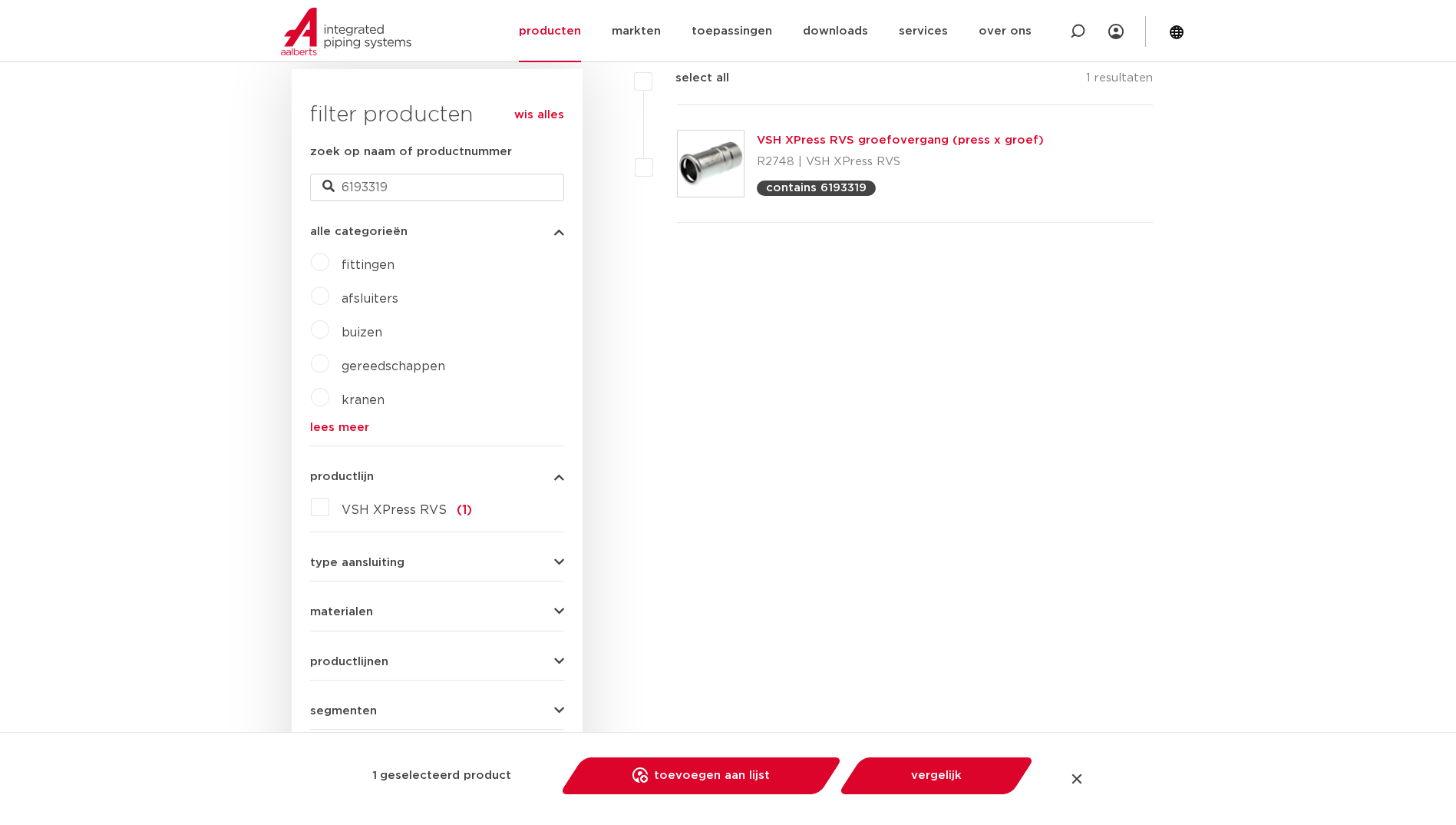
drag, startPoint x: 640, startPoint y: 163, endPoint x: 648, endPoint y: 166, distance: 8.5
click at [677, 155] on label at bounding box center [677, 155] width 0 height 0
checkbox input "true"
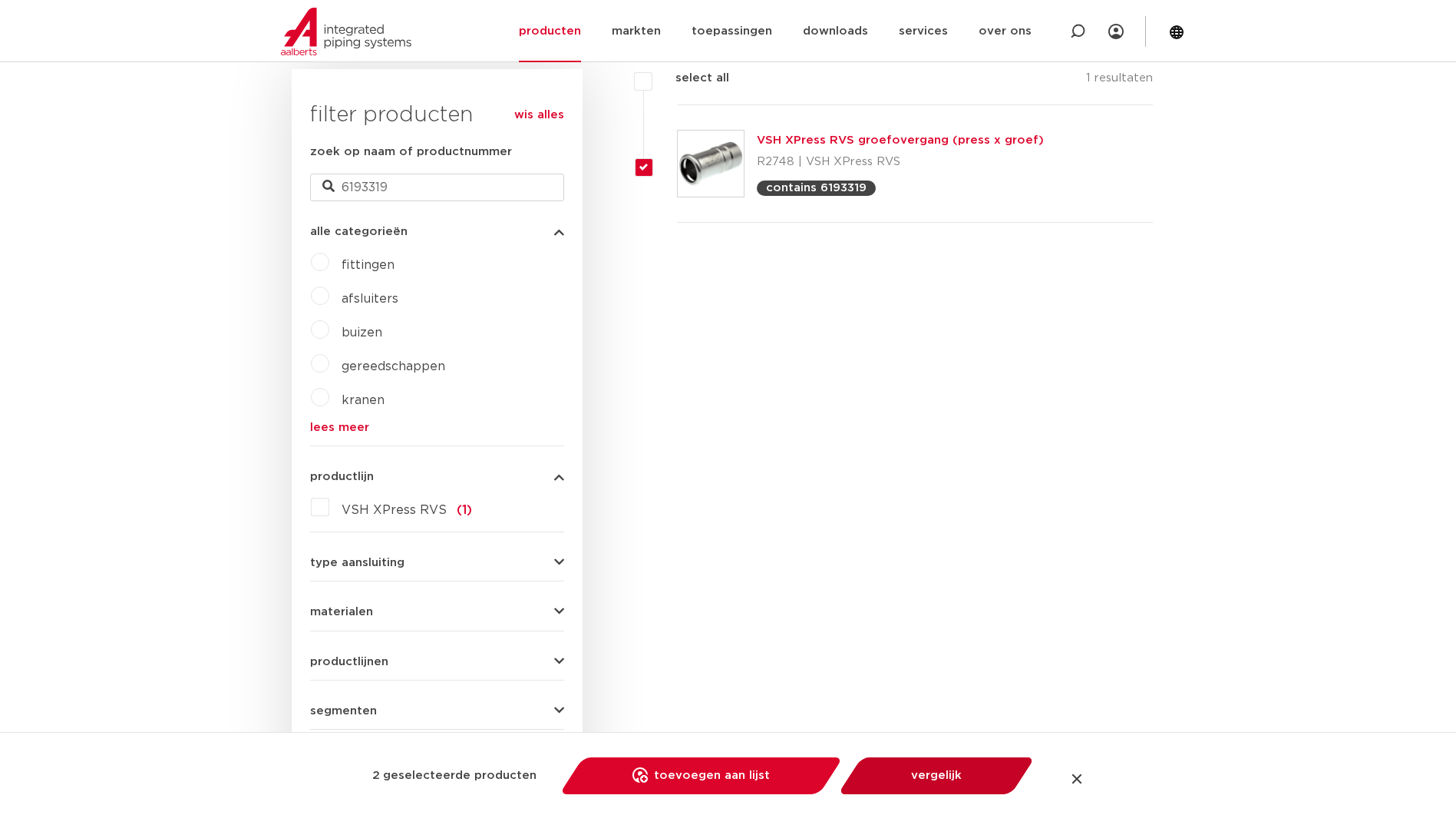
click at [932, 775] on link "vergelijk" at bounding box center [936, 775] width 174 height 37
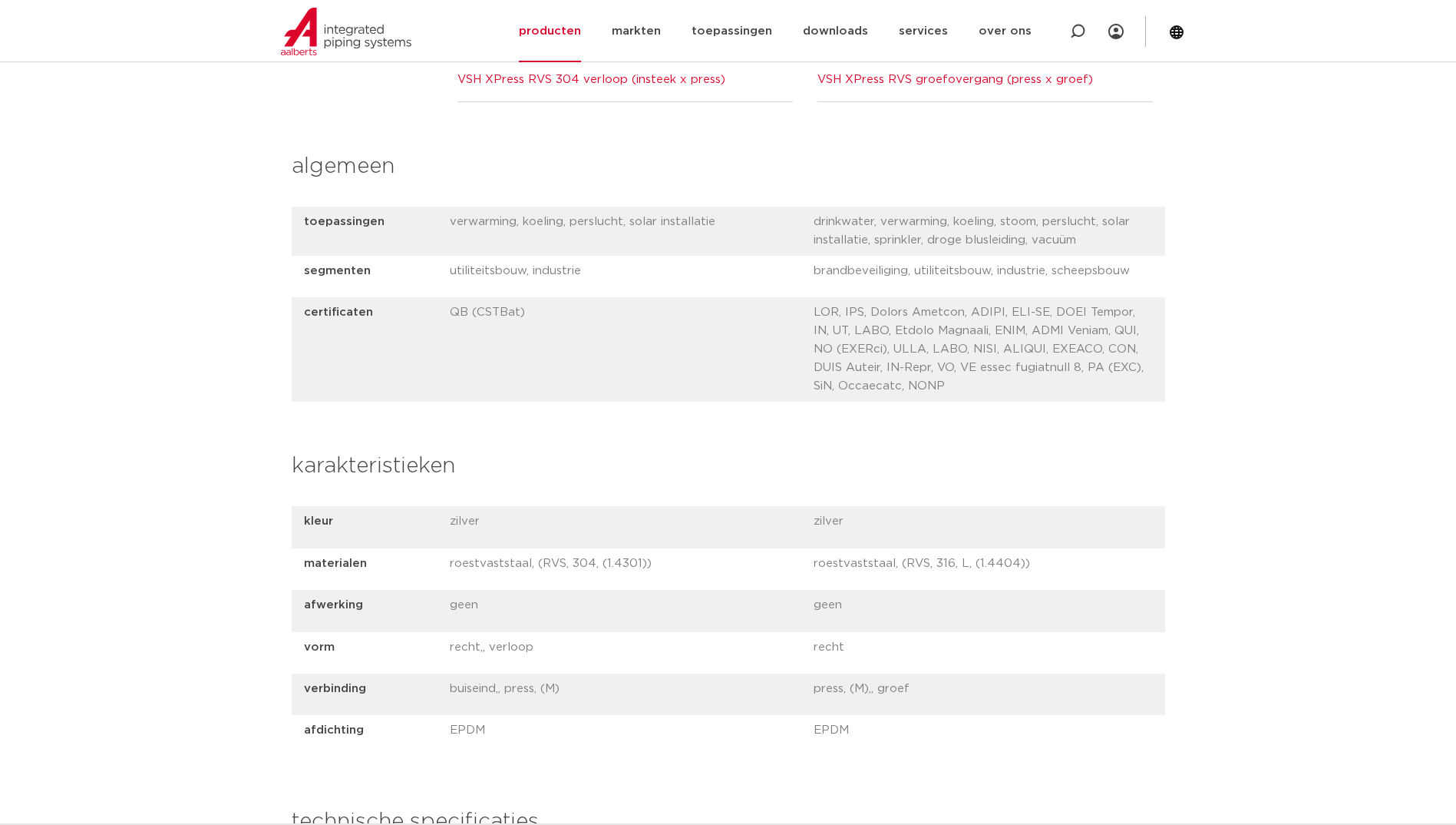
scroll to position [231, 0]
